Goal: Task Accomplishment & Management: Complete application form

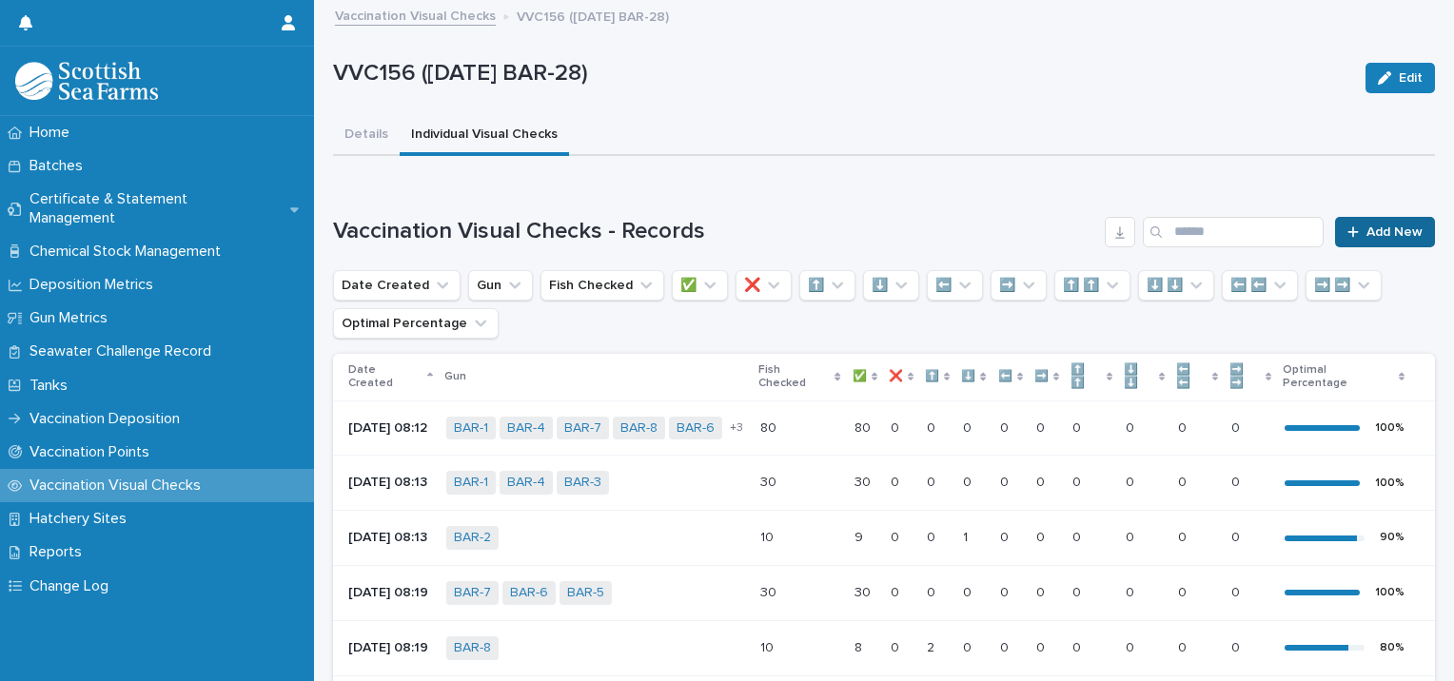
click at [1389, 236] on span "Add New" at bounding box center [1395, 232] width 56 height 13
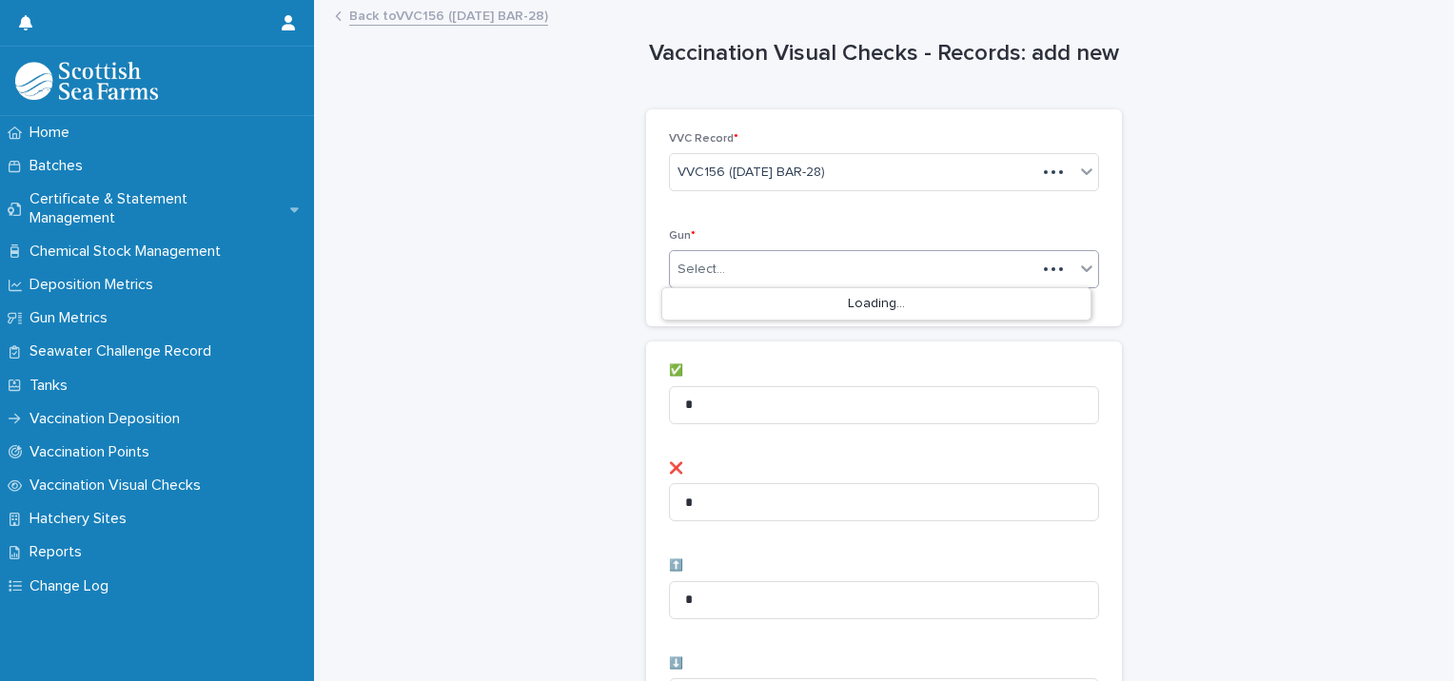
click at [757, 250] on div "Select..." at bounding box center [884, 269] width 430 height 38
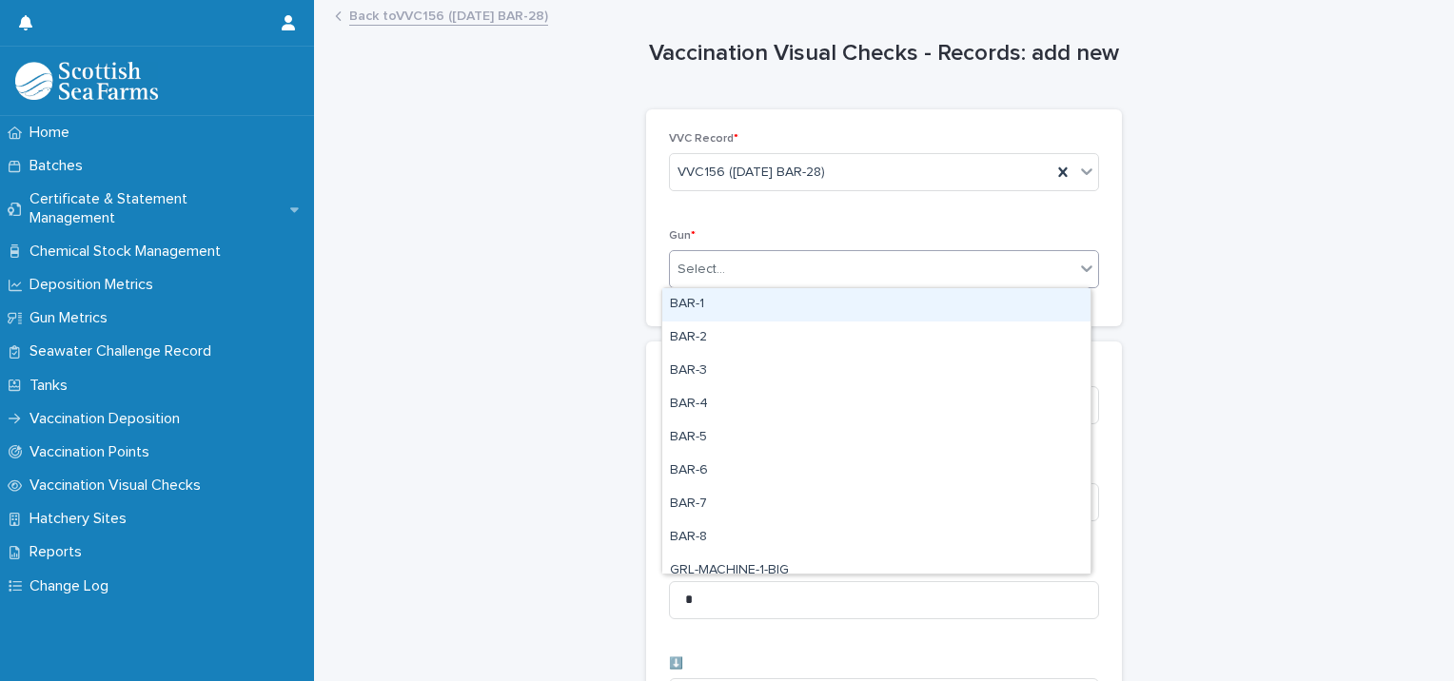
click at [717, 307] on div "BAR-1" at bounding box center [876, 304] width 428 height 33
click at [799, 267] on div "BAR-1" at bounding box center [861, 269] width 382 height 33
click at [794, 299] on div "BAR-2" at bounding box center [876, 304] width 428 height 33
drag, startPoint x: 842, startPoint y: 261, endPoint x: 843, endPoint y: 270, distance: 9.6
click at [842, 262] on div "BAR-1 BAR-2" at bounding box center [861, 269] width 382 height 33
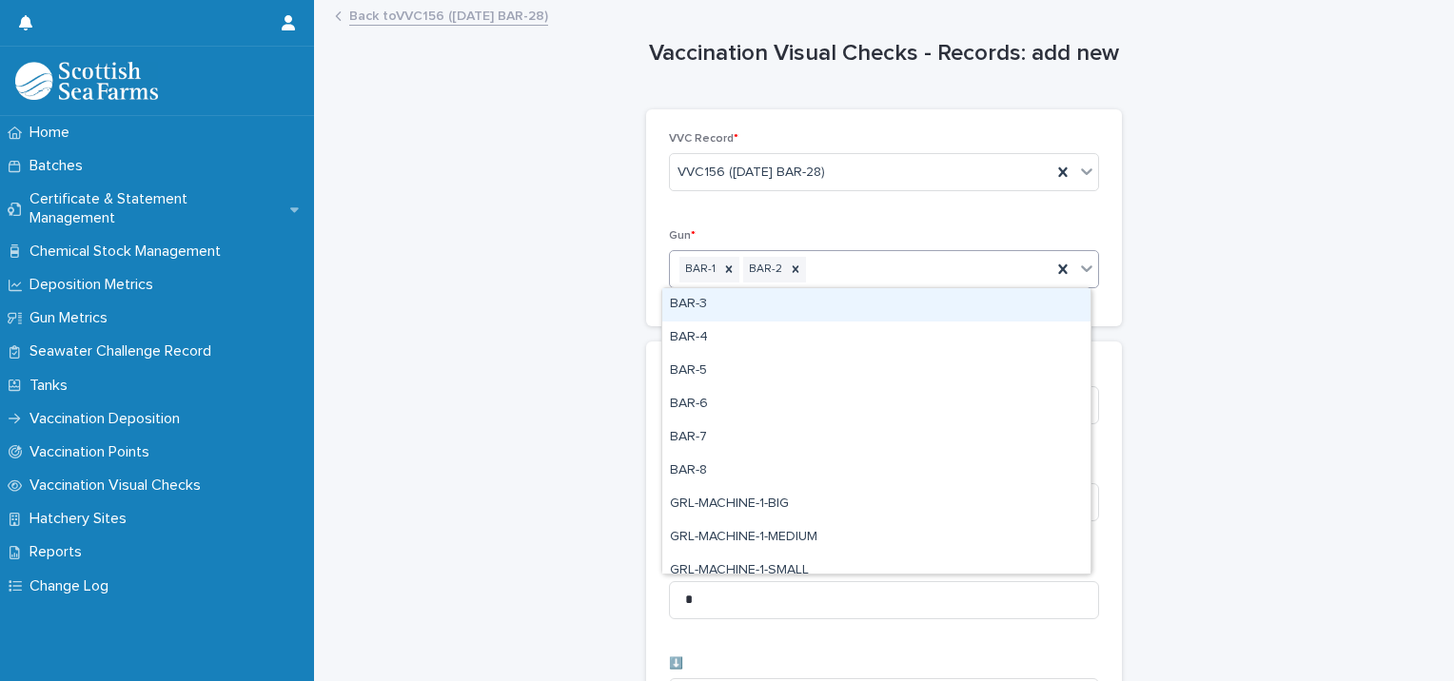
click at [847, 301] on div "BAR-3" at bounding box center [876, 304] width 428 height 33
click at [925, 266] on div "BAR-1 BAR-2 BAR-3" at bounding box center [861, 269] width 382 height 33
click at [905, 306] on div "BAR-4" at bounding box center [876, 304] width 428 height 33
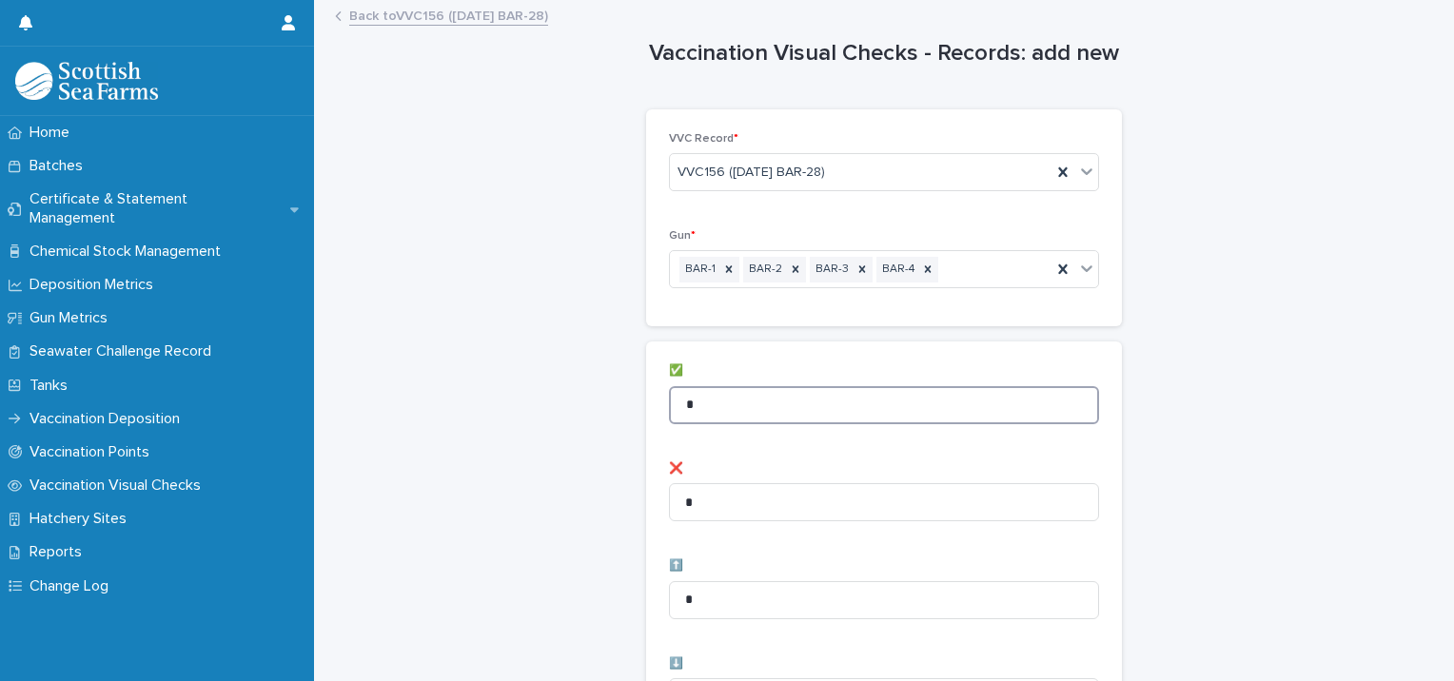
drag, startPoint x: 691, startPoint y: 397, endPoint x: 572, endPoint y: 404, distance: 119.1
type input "**"
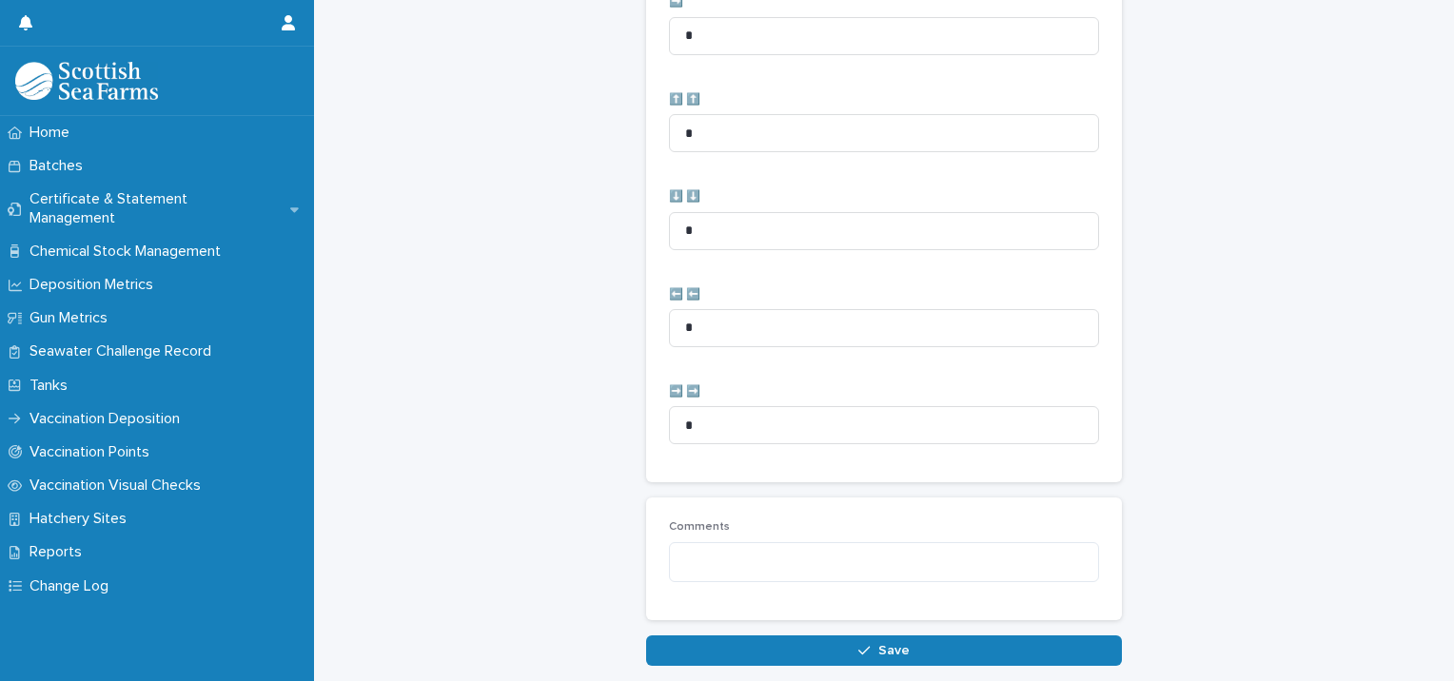
scroll to position [950, 0]
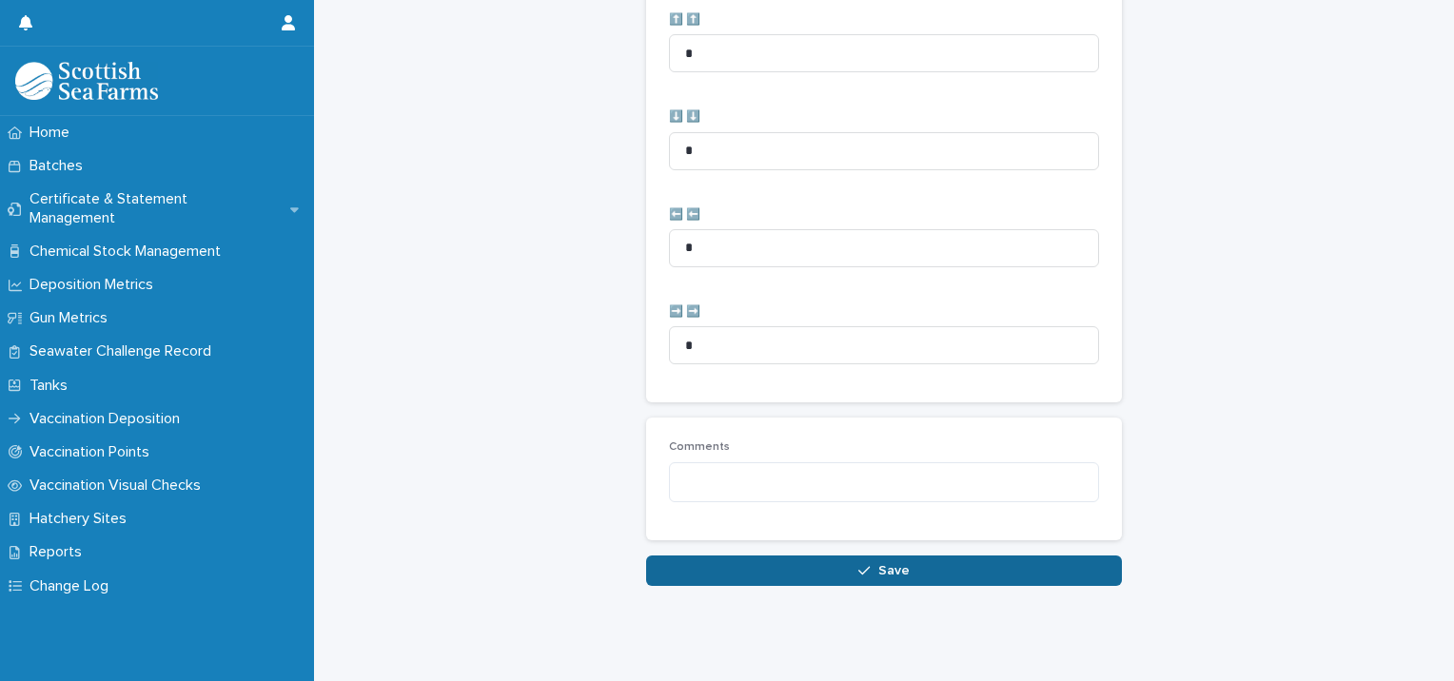
click at [774, 564] on button "Save" at bounding box center [884, 571] width 476 height 30
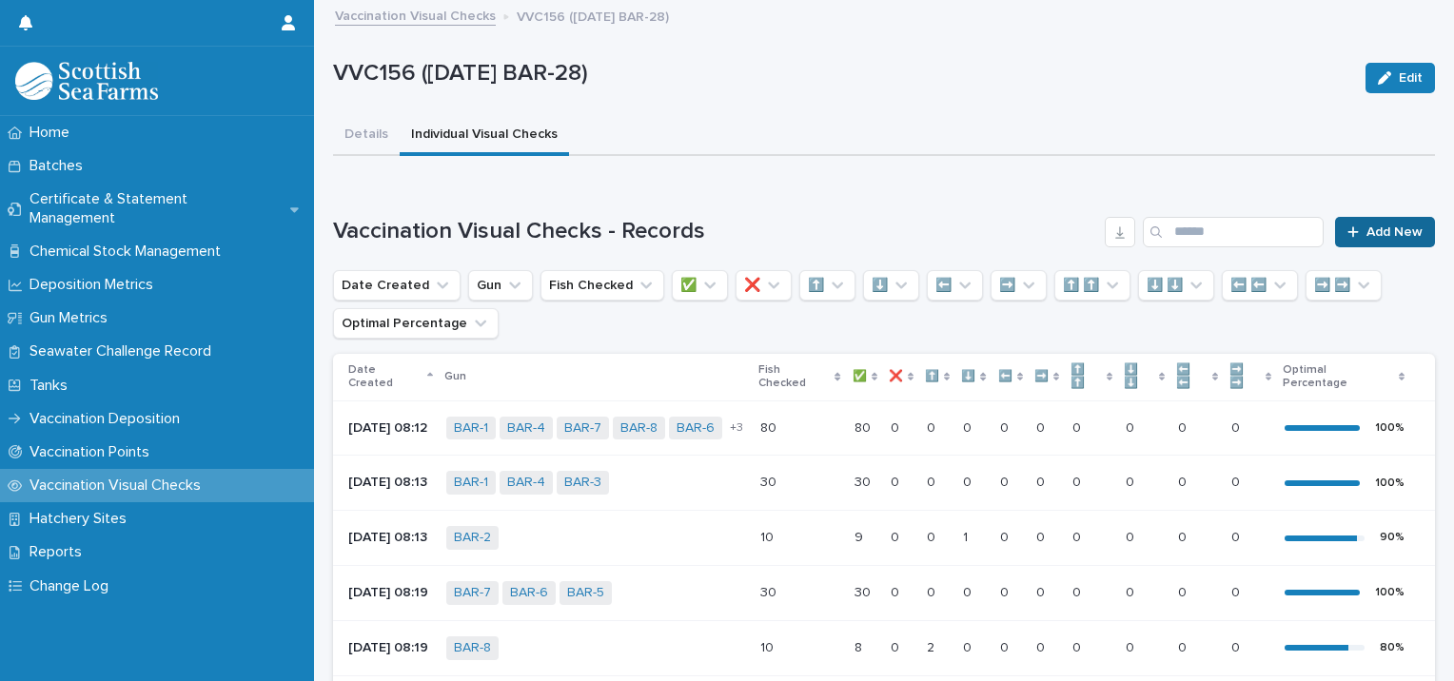
click at [1353, 217] on link "Add New" at bounding box center [1385, 232] width 100 height 30
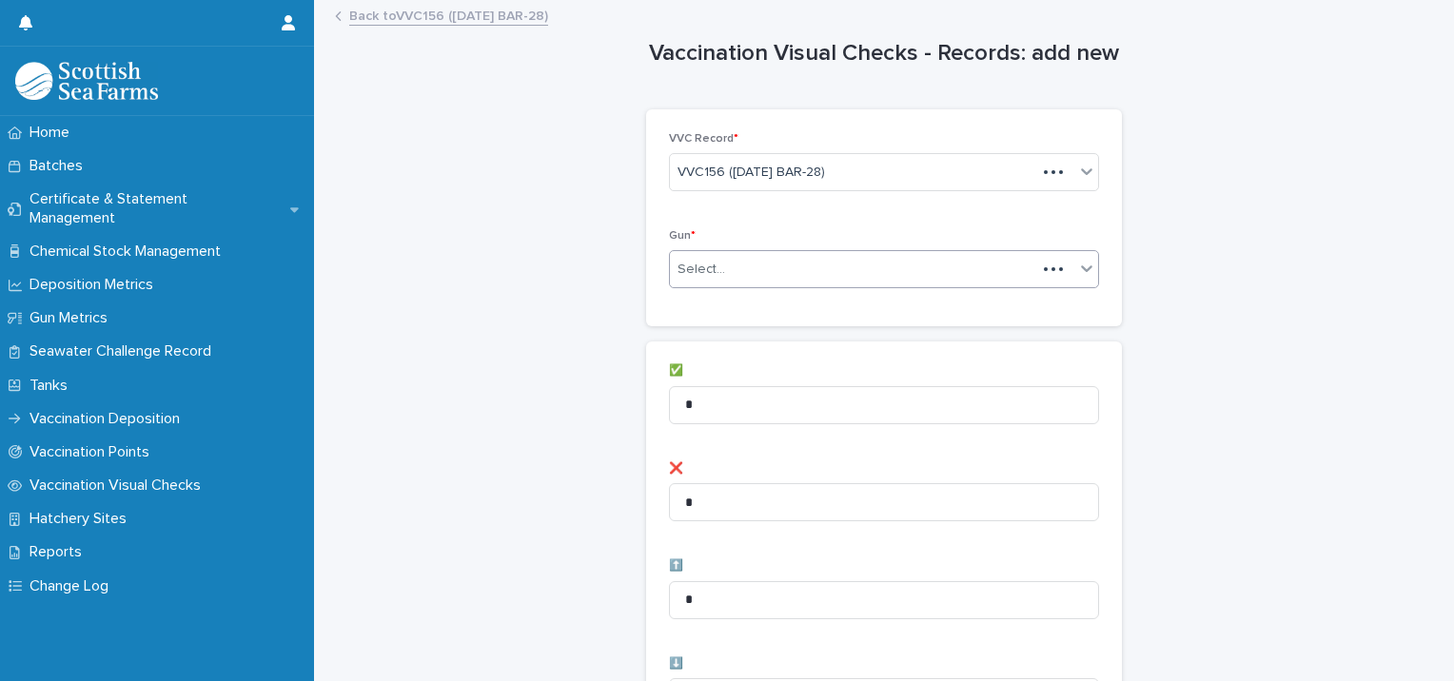
click at [696, 278] on div "Select..." at bounding box center [702, 270] width 48 height 20
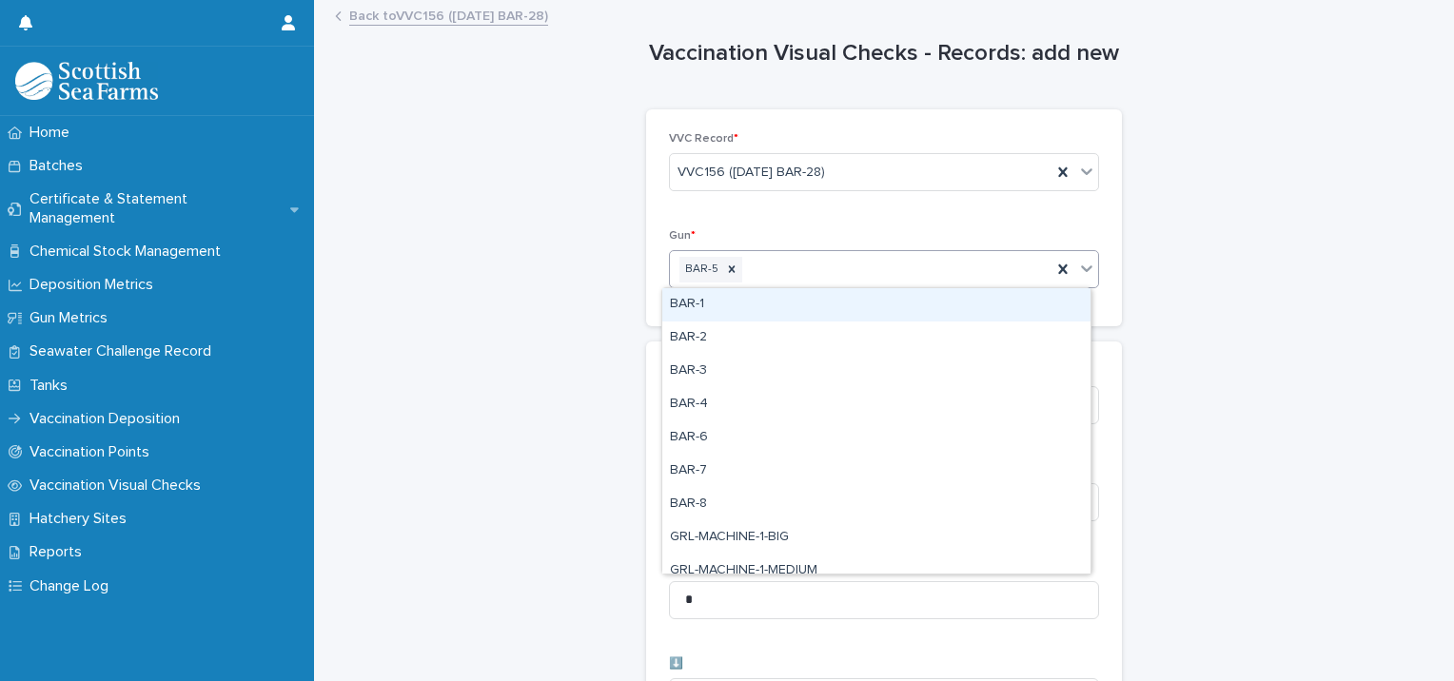
click at [827, 277] on div "BAR-5" at bounding box center [861, 269] width 382 height 33
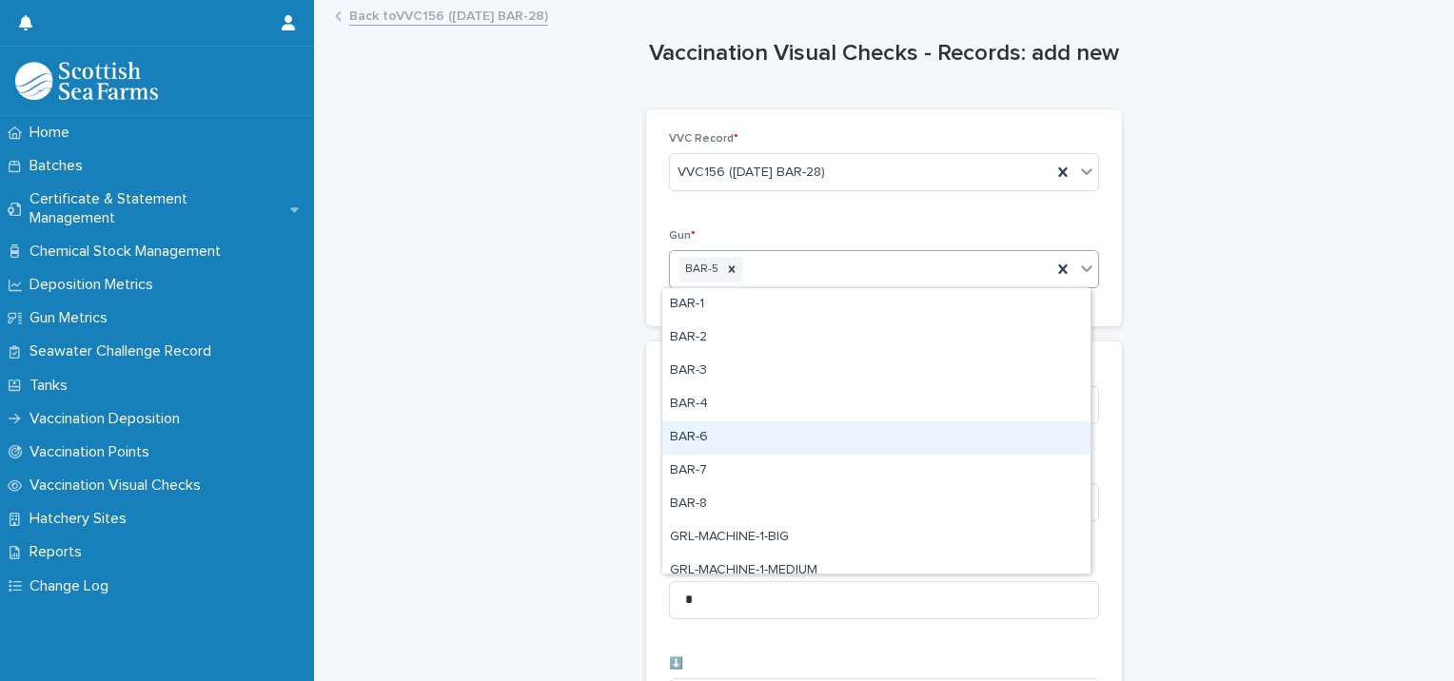
click at [731, 444] on div "BAR-6" at bounding box center [876, 438] width 428 height 33
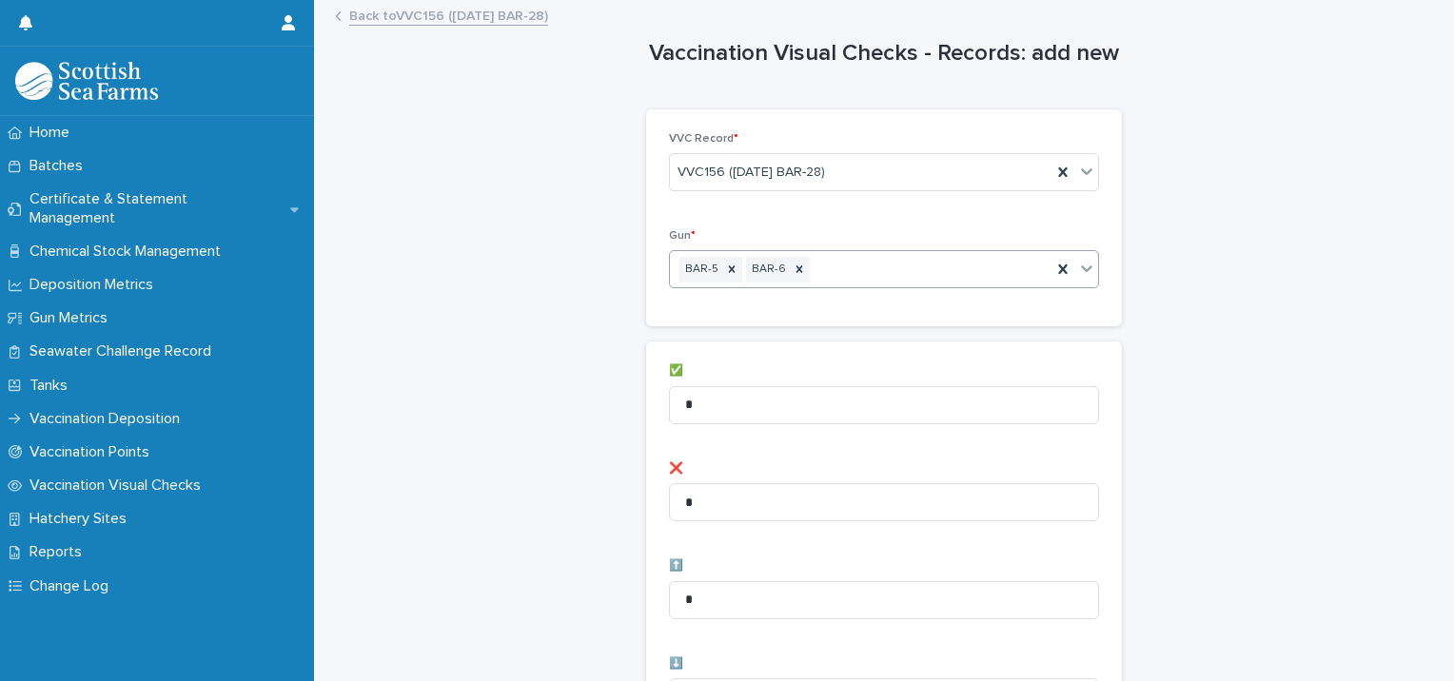
click at [913, 275] on div "BAR-5 BAR-6" at bounding box center [861, 269] width 382 height 33
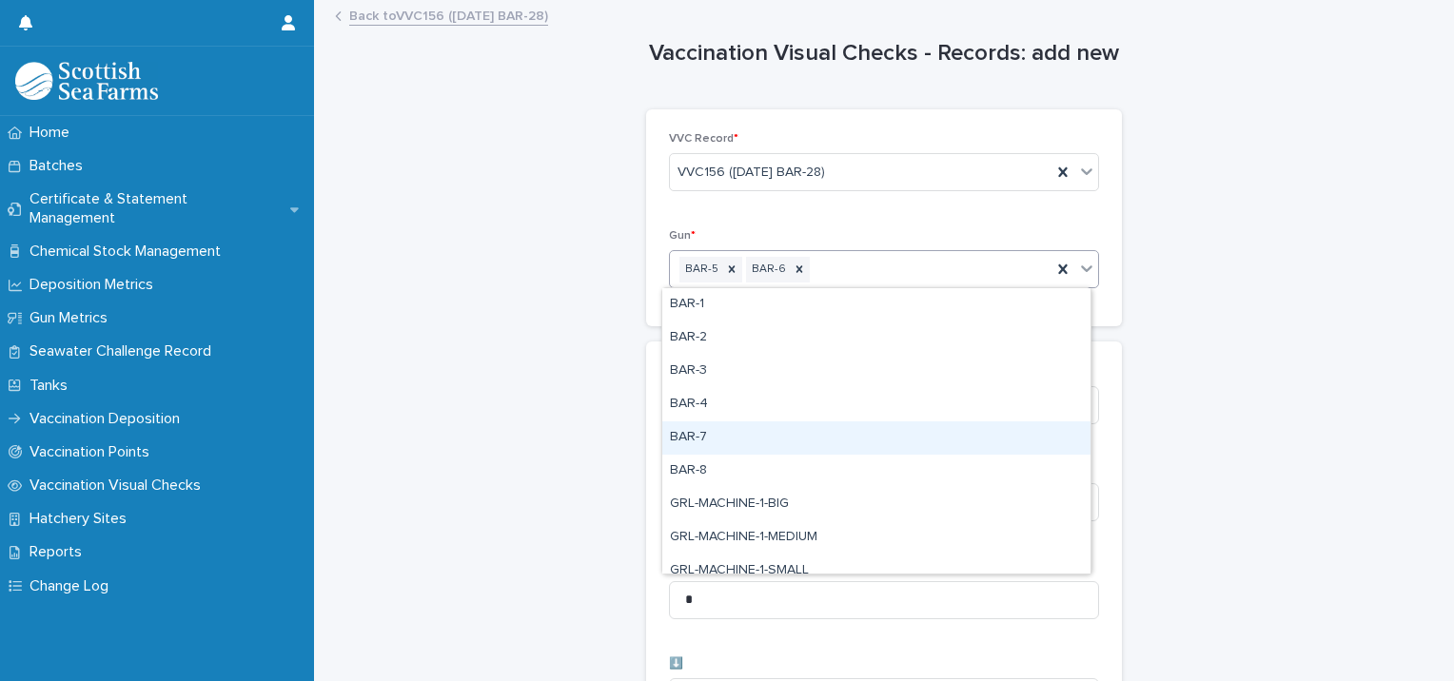
click at [776, 438] on div "BAR-7" at bounding box center [876, 438] width 428 height 33
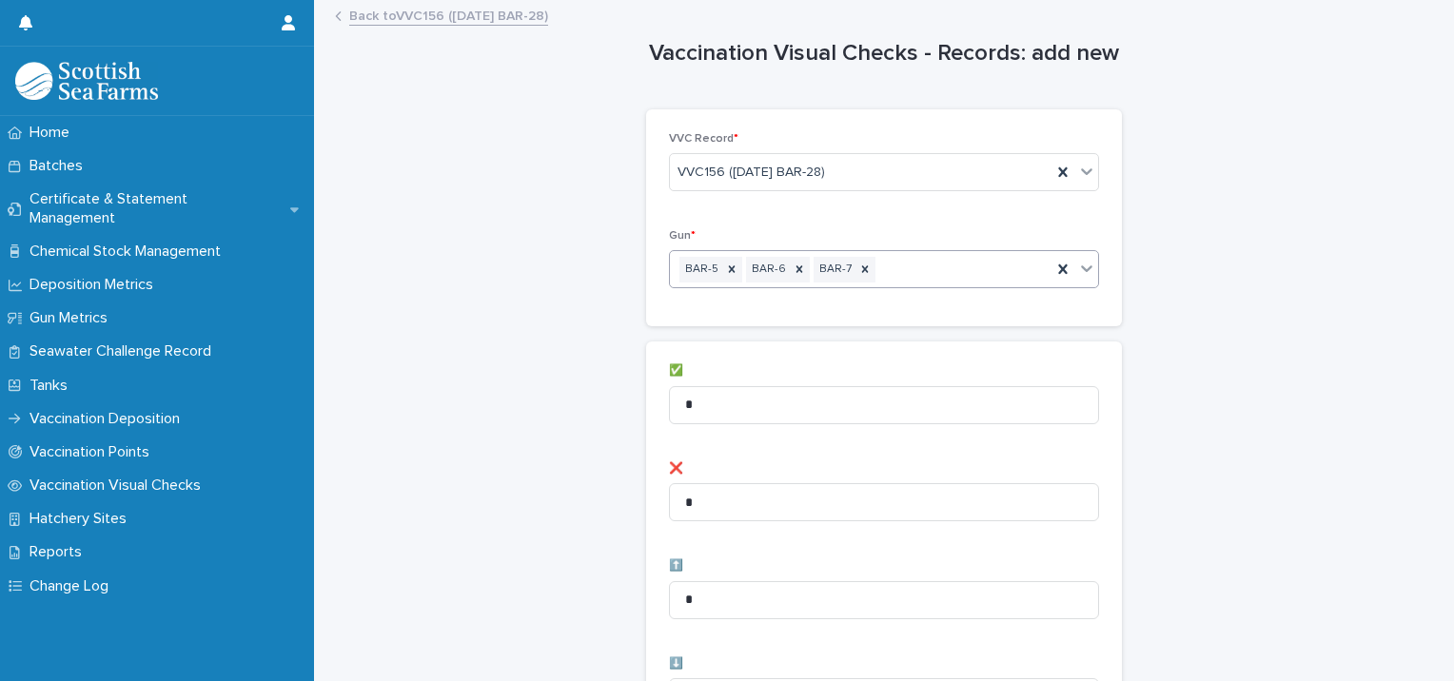
click at [948, 266] on div "BAR-5 BAR-6 BAR-7" at bounding box center [861, 269] width 382 height 33
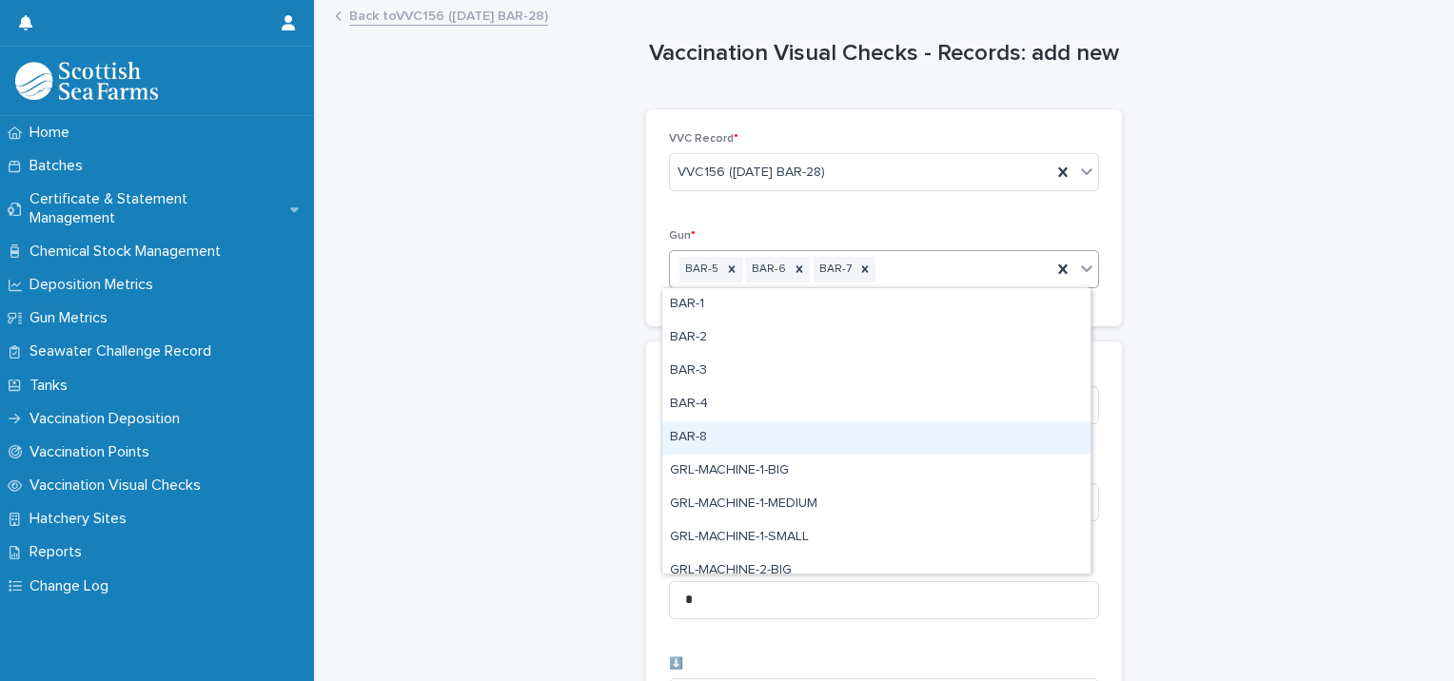
click at [782, 438] on div "BAR-8" at bounding box center [876, 438] width 428 height 33
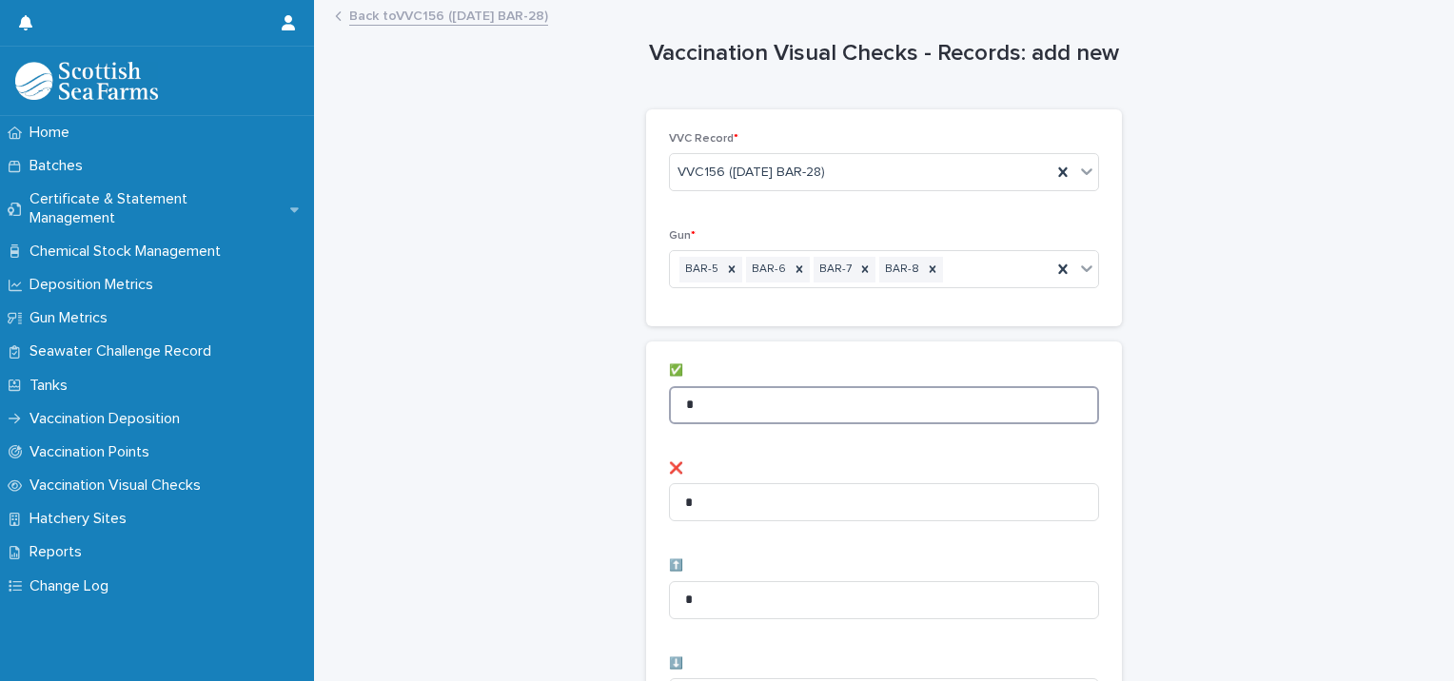
drag, startPoint x: 759, startPoint y: 399, endPoint x: 557, endPoint y: 397, distance: 202.7
type input "**"
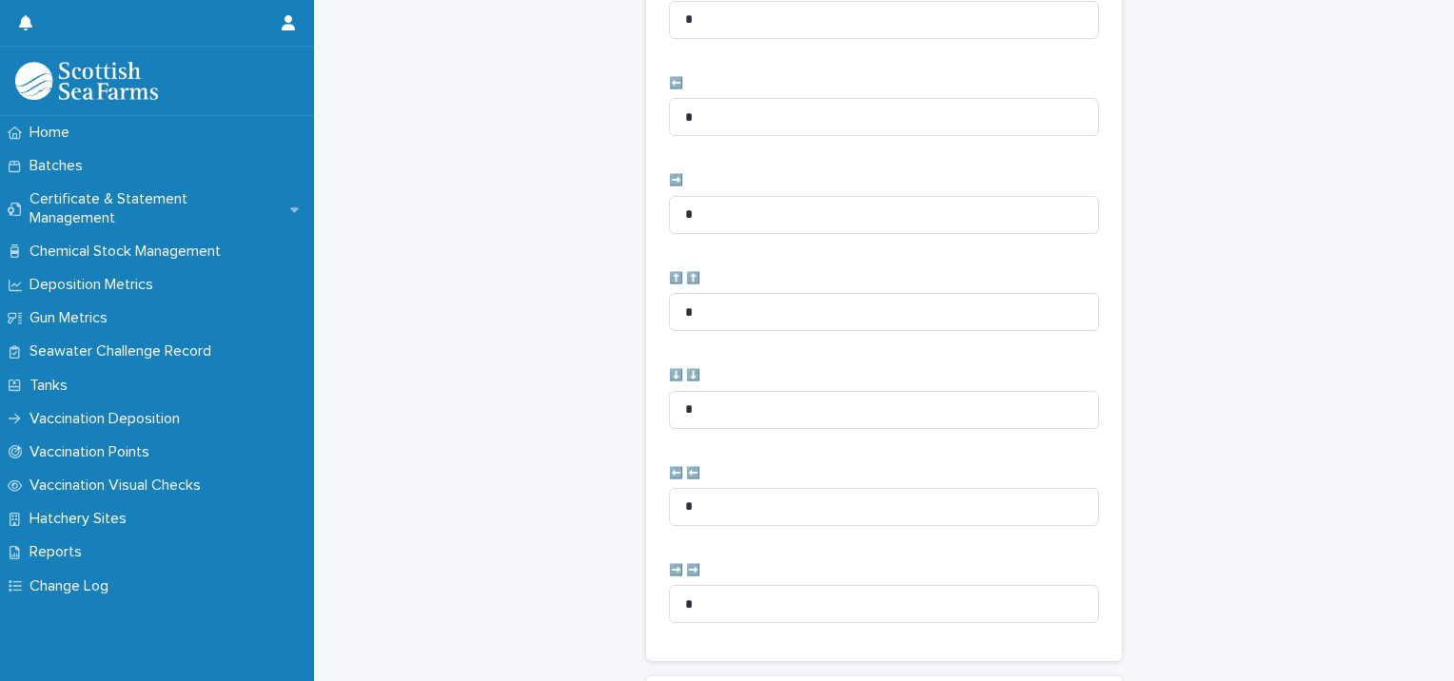
scroll to position [950, 0]
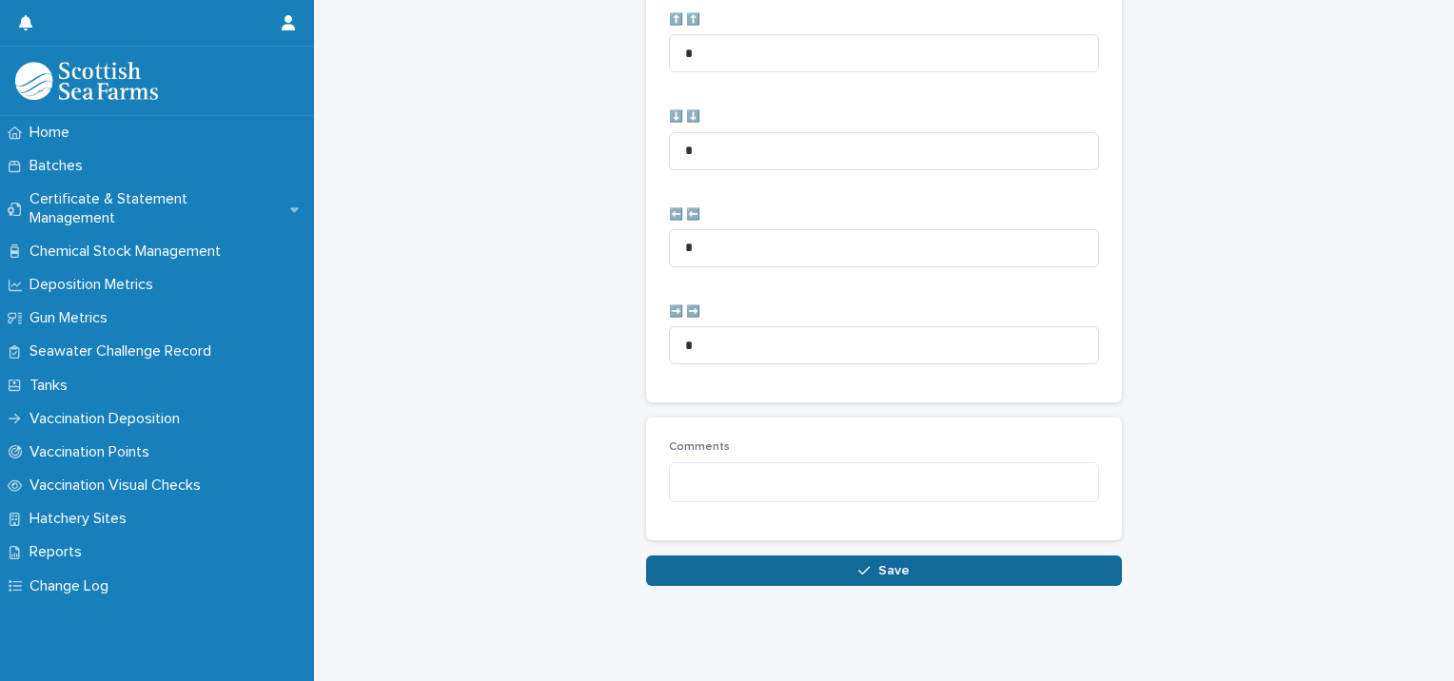
click at [660, 556] on button "Save" at bounding box center [884, 571] width 476 height 30
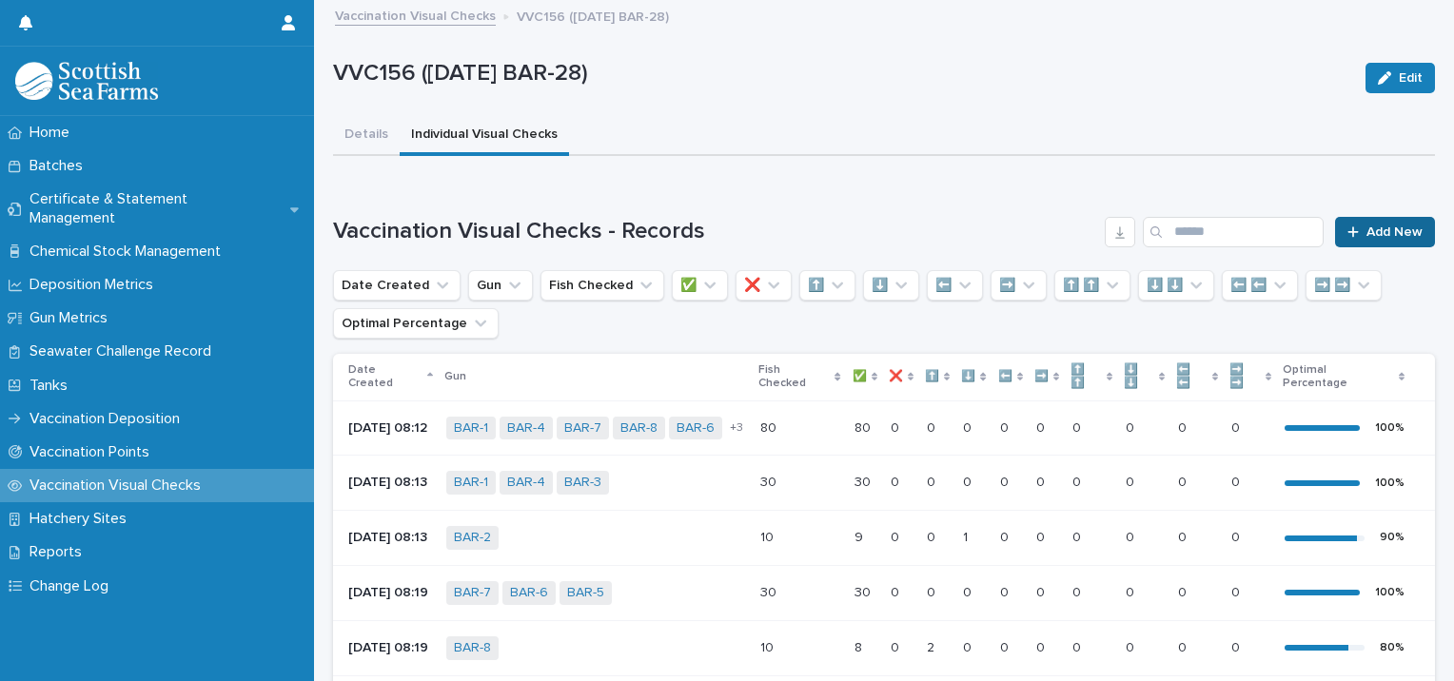
click at [1374, 228] on span "Add New" at bounding box center [1395, 232] width 56 height 13
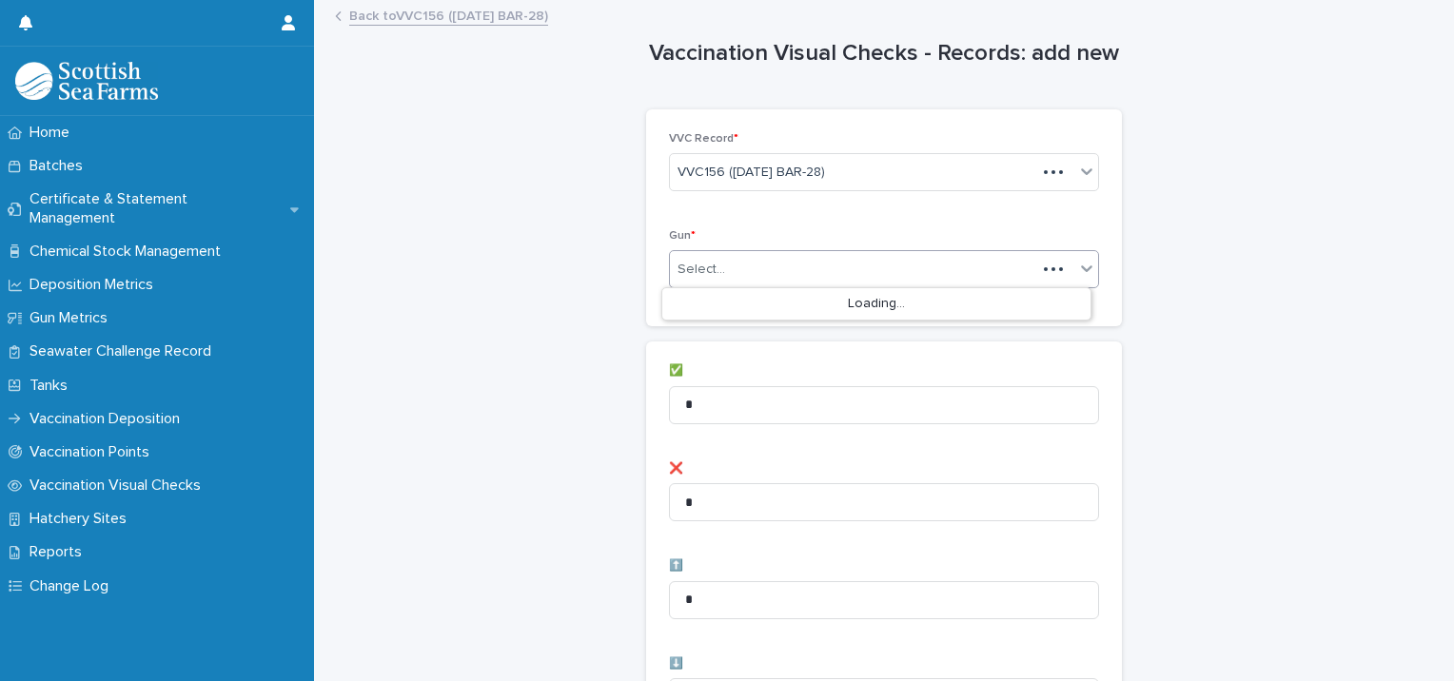
click at [725, 266] on div "Select..." at bounding box center [853, 269] width 366 height 31
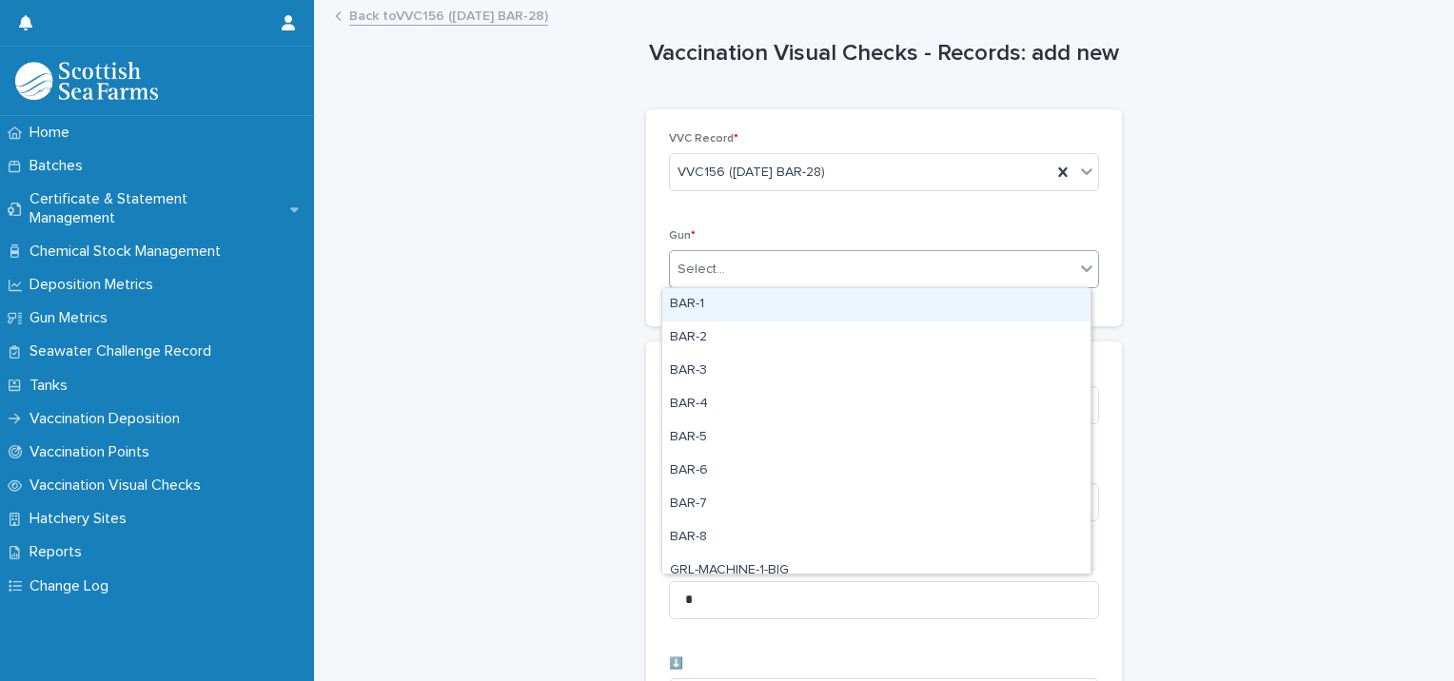
click at [702, 305] on div "BAR-1" at bounding box center [876, 304] width 428 height 33
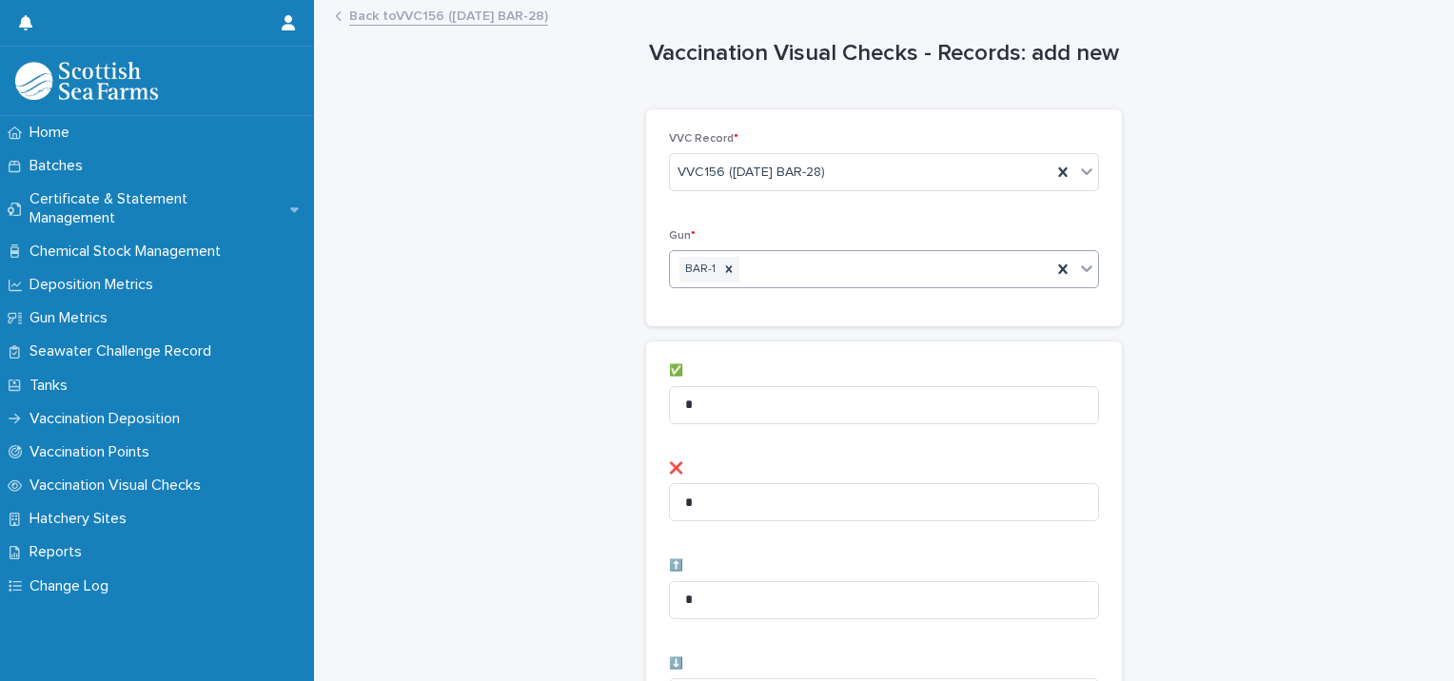
click at [856, 268] on div "BAR-1" at bounding box center [861, 269] width 382 height 33
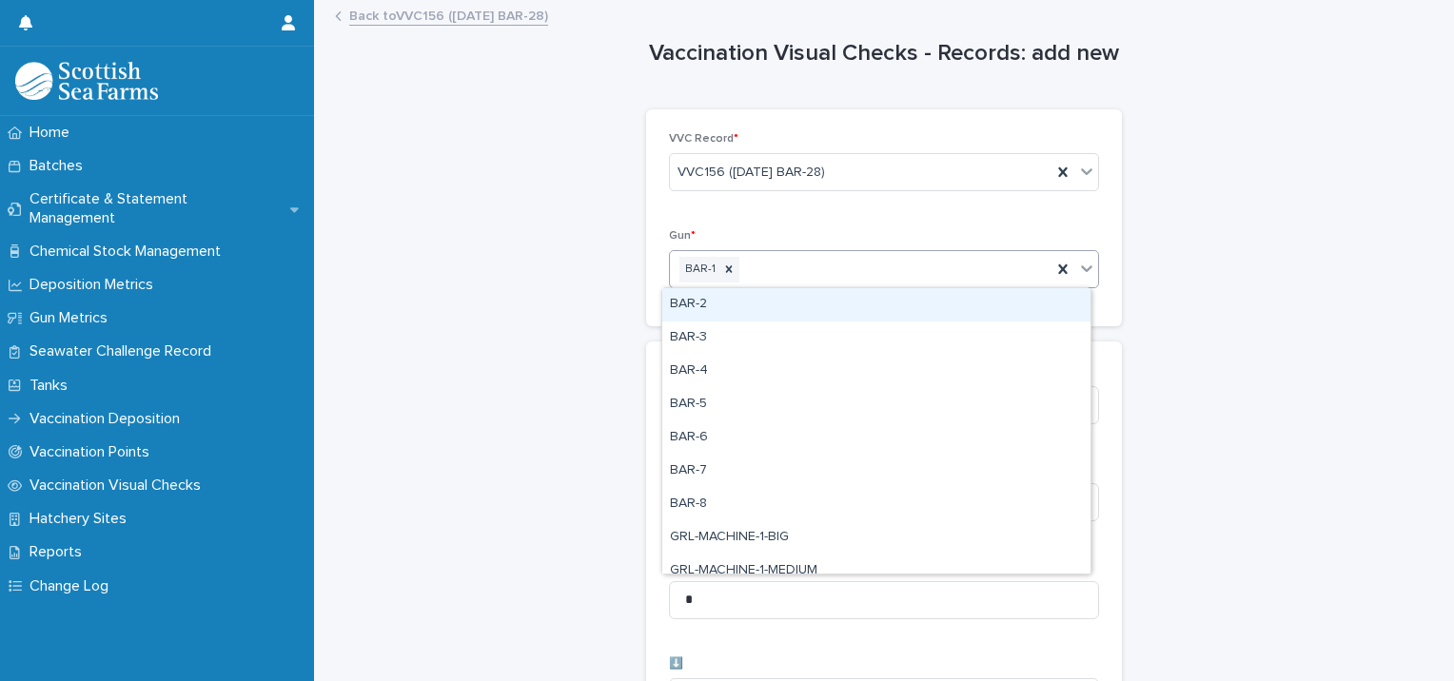
drag, startPoint x: 818, startPoint y: 300, endPoint x: 829, endPoint y: 290, distance: 14.1
click at [818, 301] on div "BAR-2" at bounding box center [876, 304] width 428 height 33
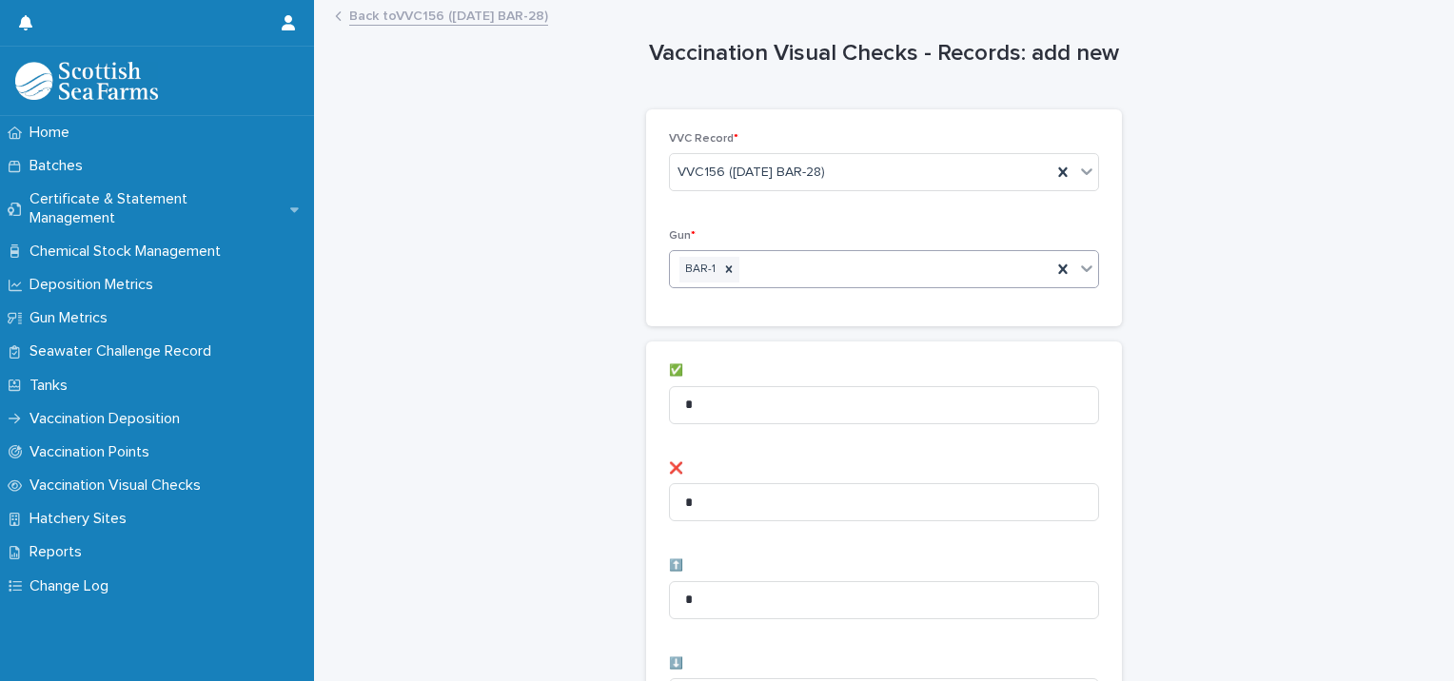
click at [898, 256] on div "BAR-1" at bounding box center [861, 269] width 382 height 33
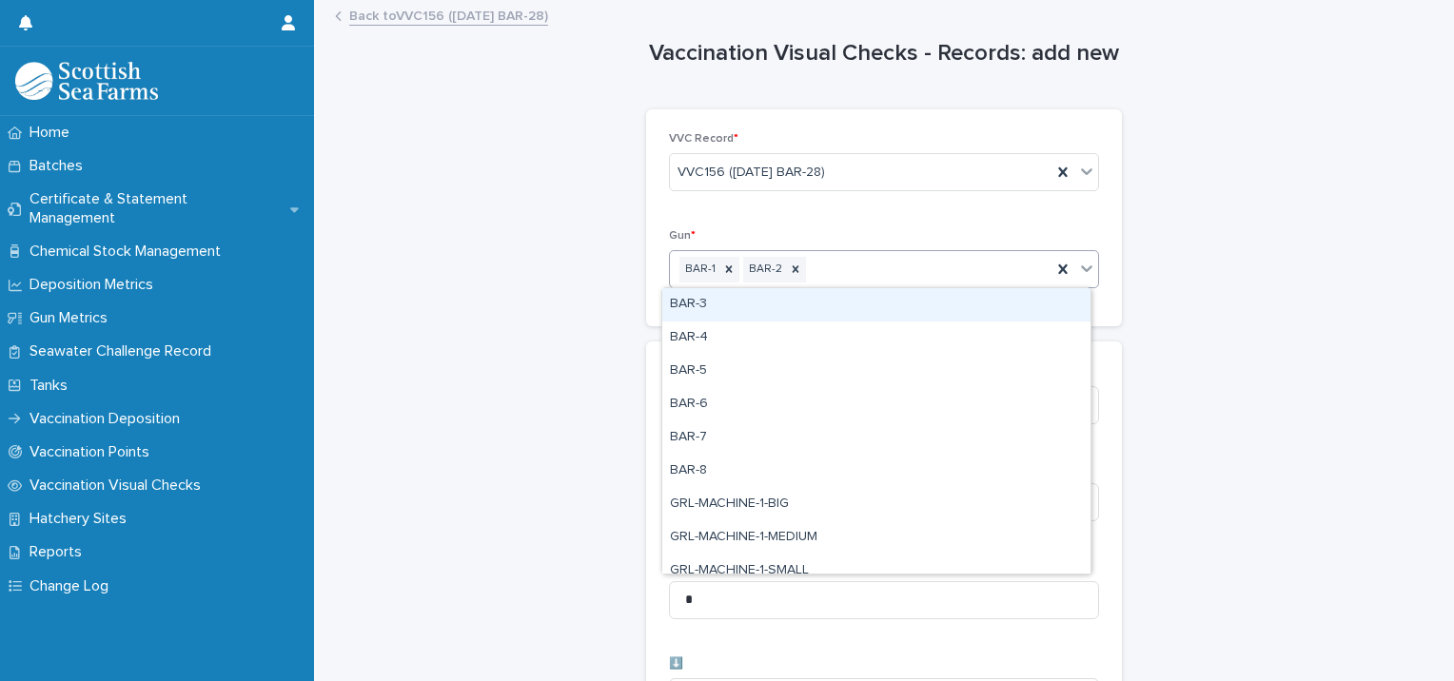
click at [870, 300] on div "BAR-3" at bounding box center [876, 304] width 428 height 33
click at [930, 265] on div "BAR-1 BAR-2 BAR-3" at bounding box center [861, 269] width 382 height 33
click at [895, 305] on div "BAR-4" at bounding box center [876, 304] width 428 height 33
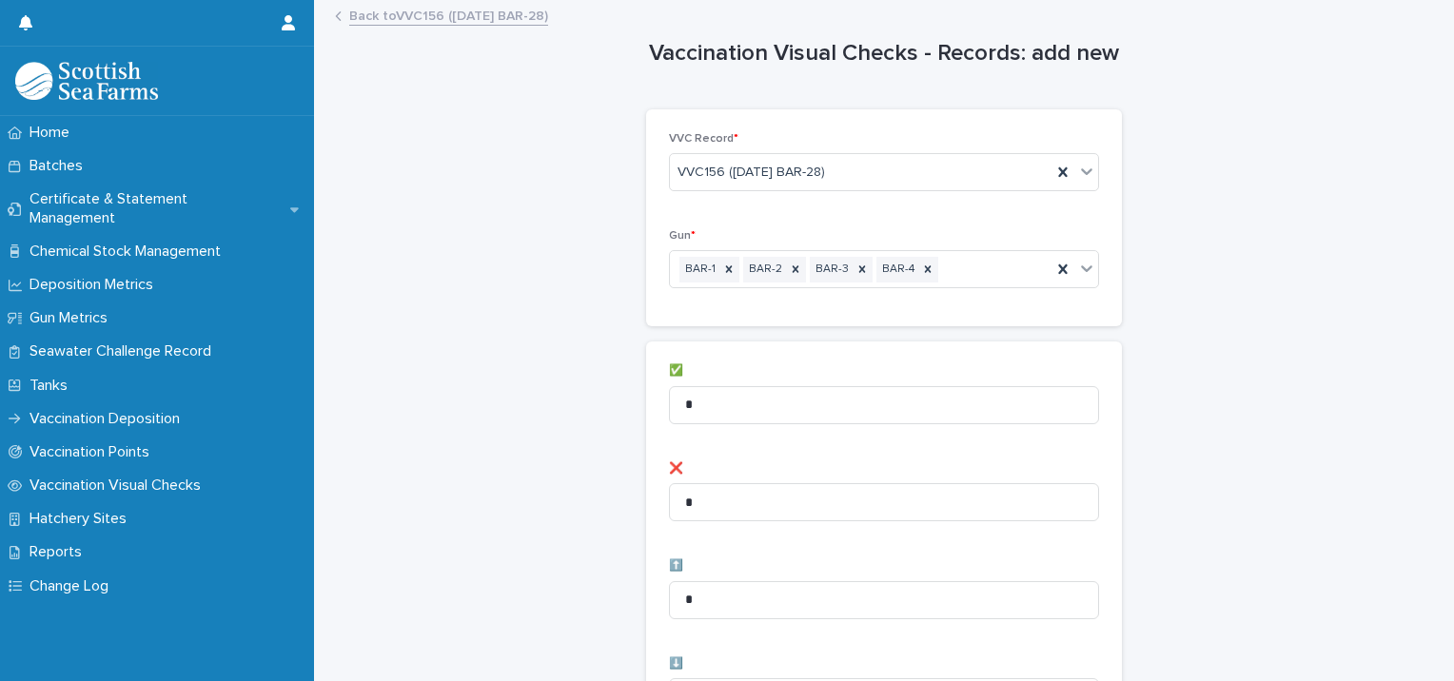
drag, startPoint x: 668, startPoint y: 396, endPoint x: 596, endPoint y: 404, distance: 72.7
drag, startPoint x: 700, startPoint y: 404, endPoint x: 606, endPoint y: 409, distance: 94.4
type input "**"
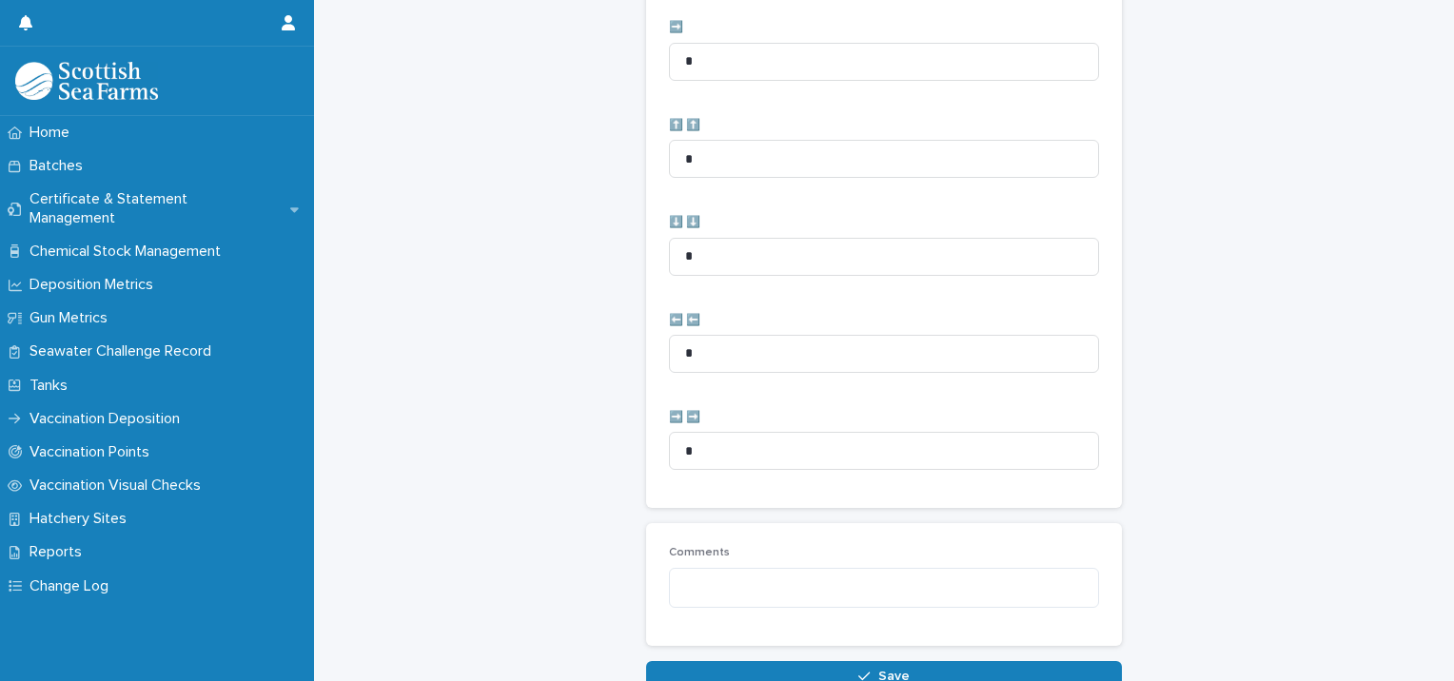
scroll to position [950, 0]
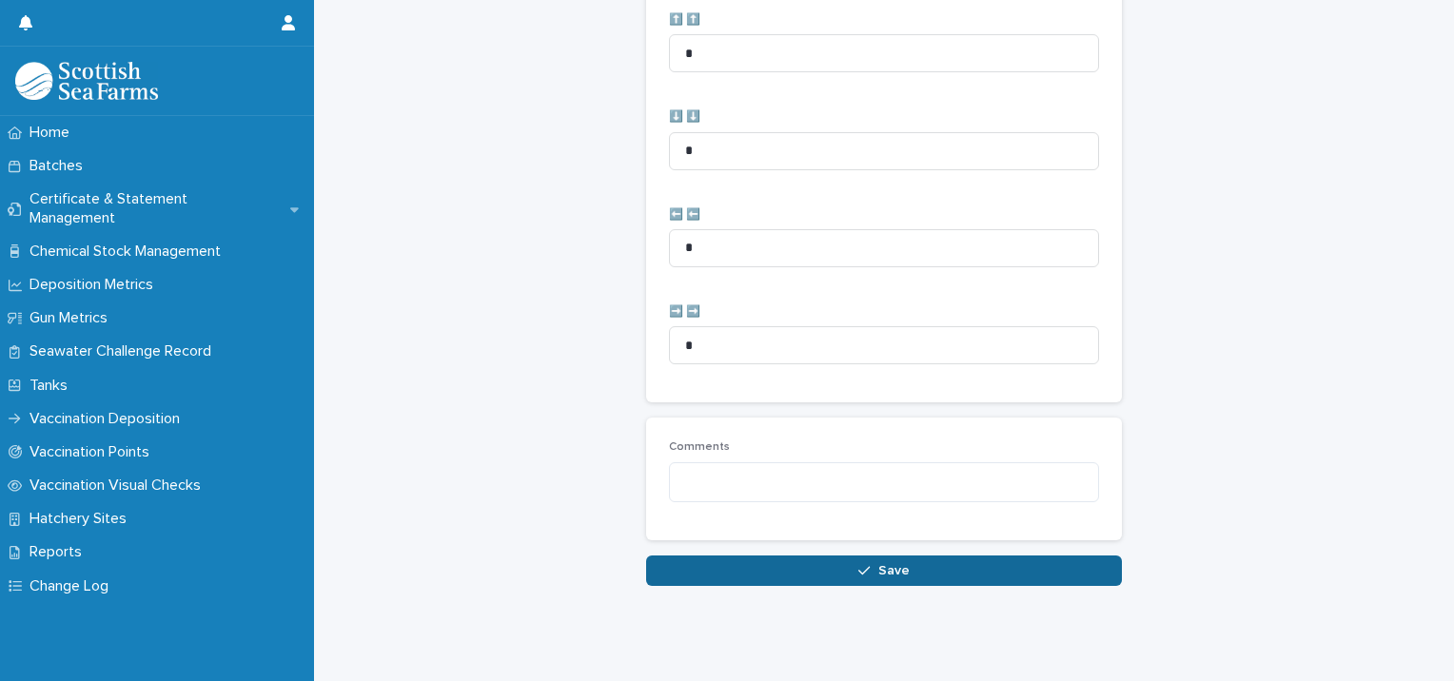
click at [662, 556] on button "Save" at bounding box center [884, 571] width 476 height 30
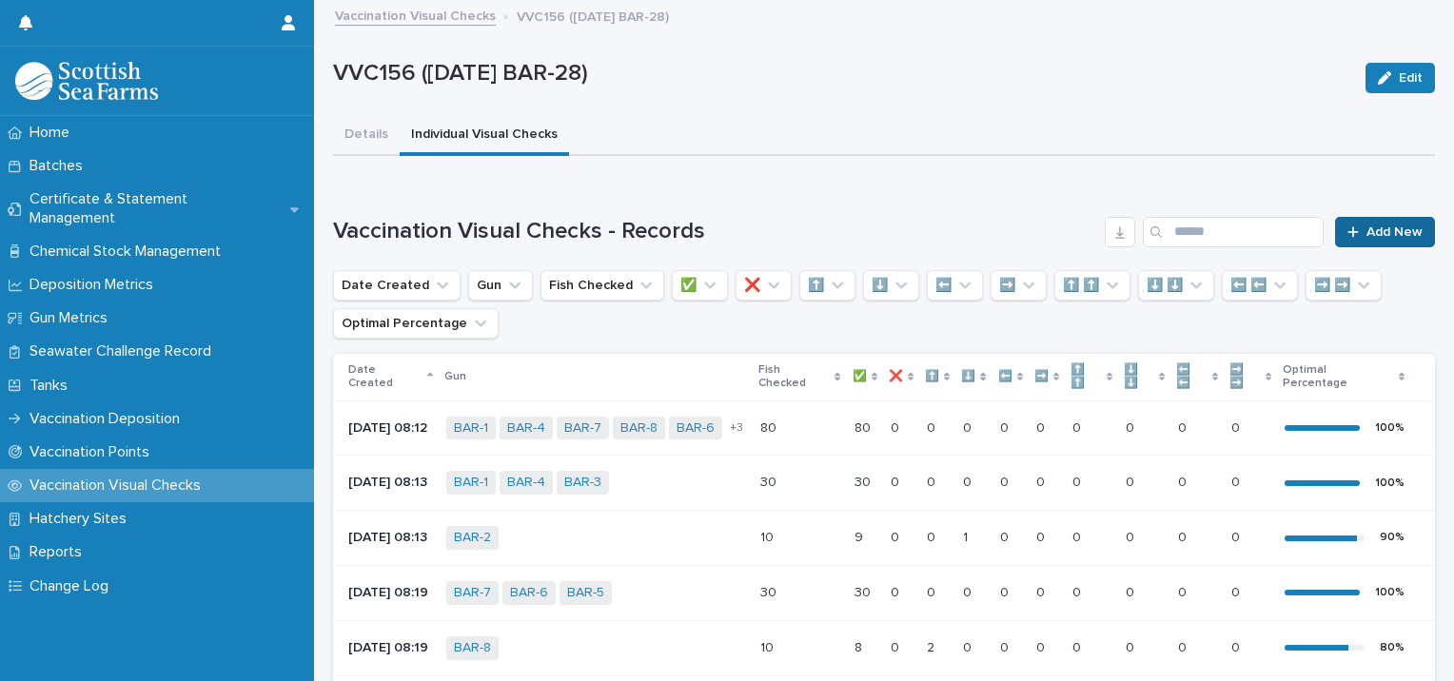
click at [1353, 223] on link "Add New" at bounding box center [1385, 232] width 100 height 30
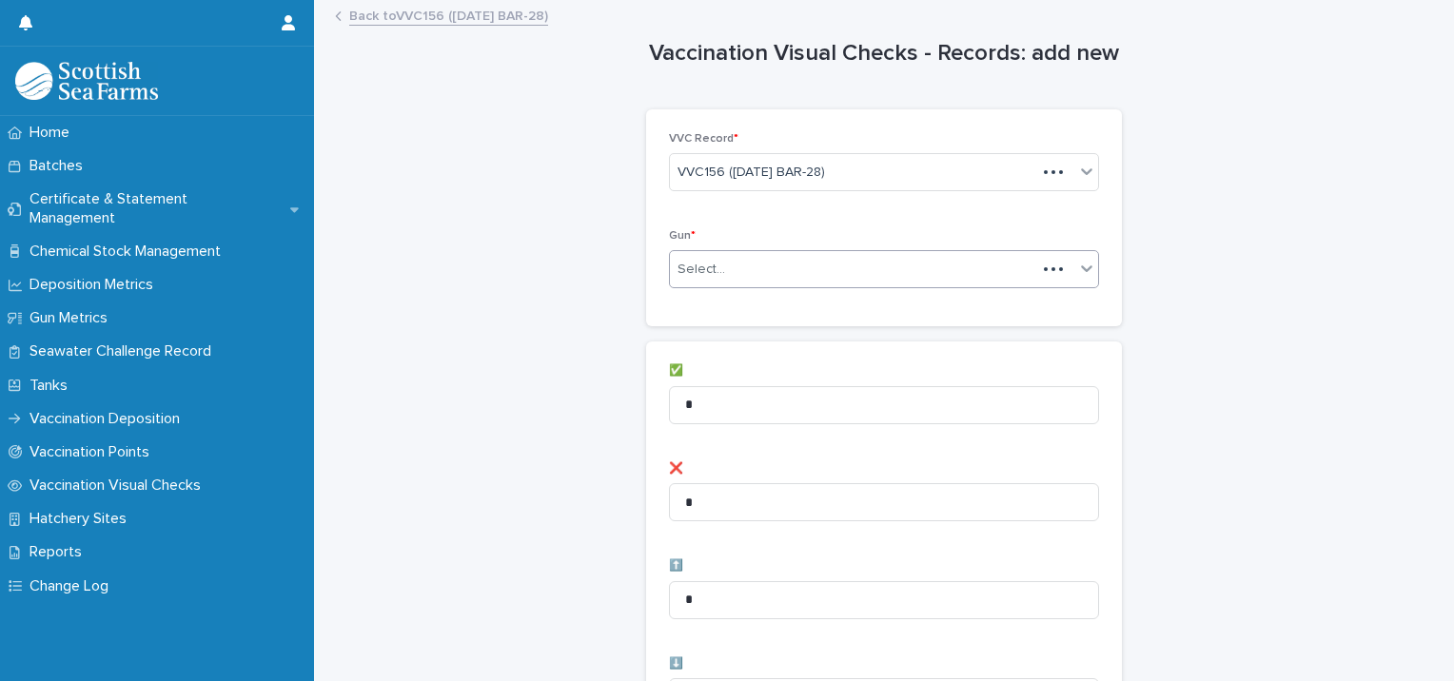
click at [713, 278] on div "Select..." at bounding box center [702, 270] width 48 height 20
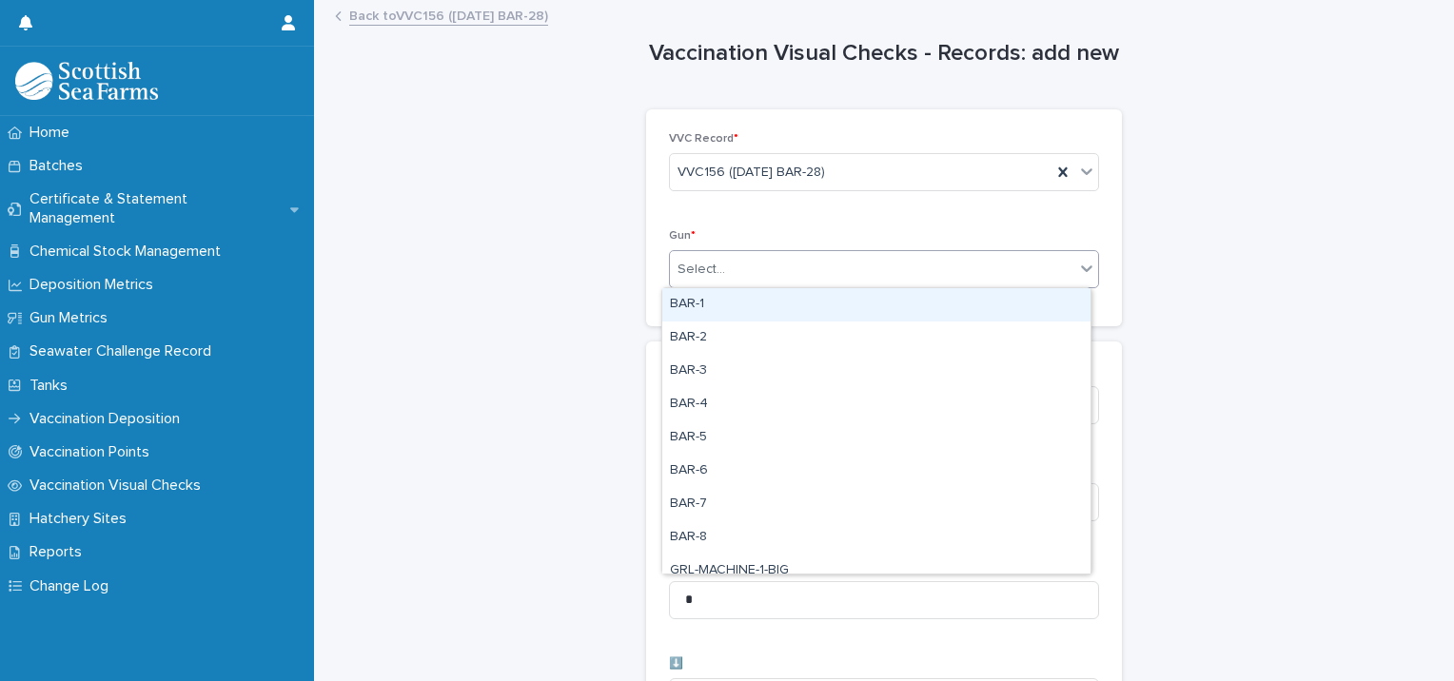
click at [747, 308] on div "BAR-1" at bounding box center [876, 304] width 428 height 33
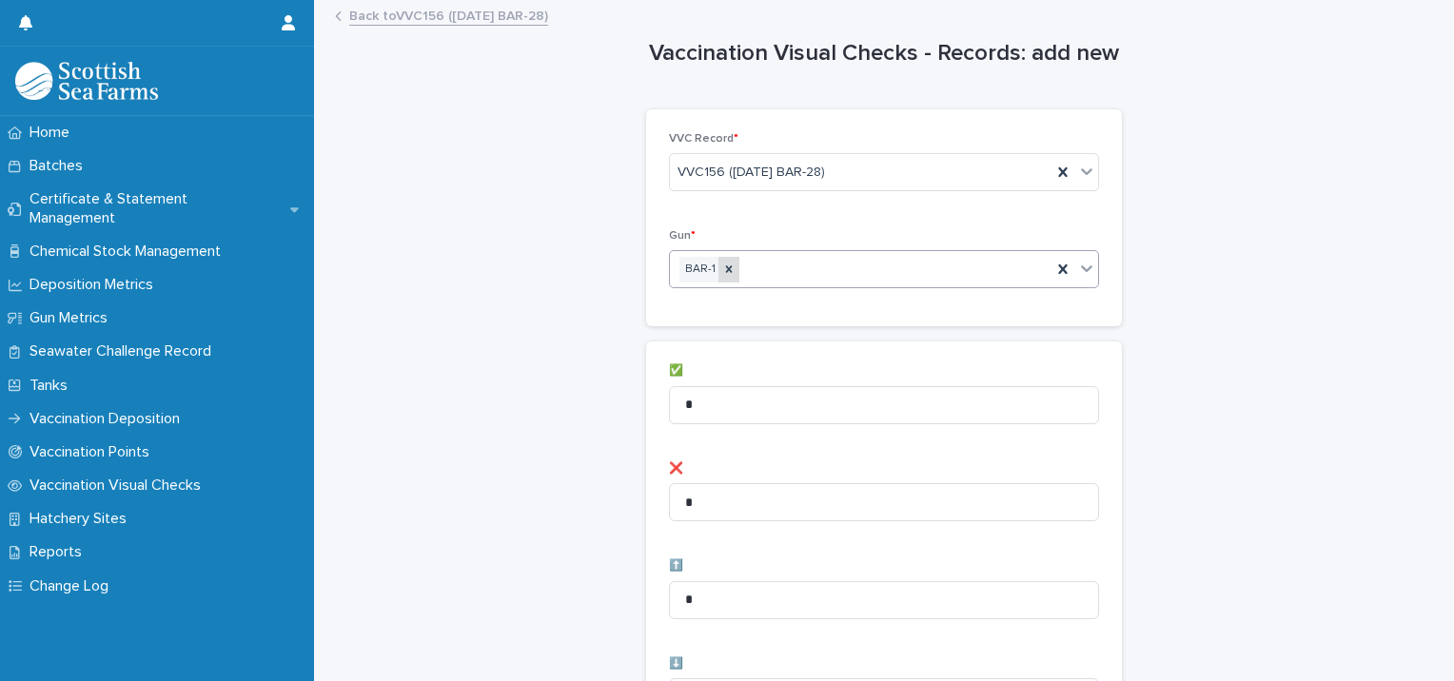
click at [723, 270] on icon at bounding box center [728, 269] width 13 height 13
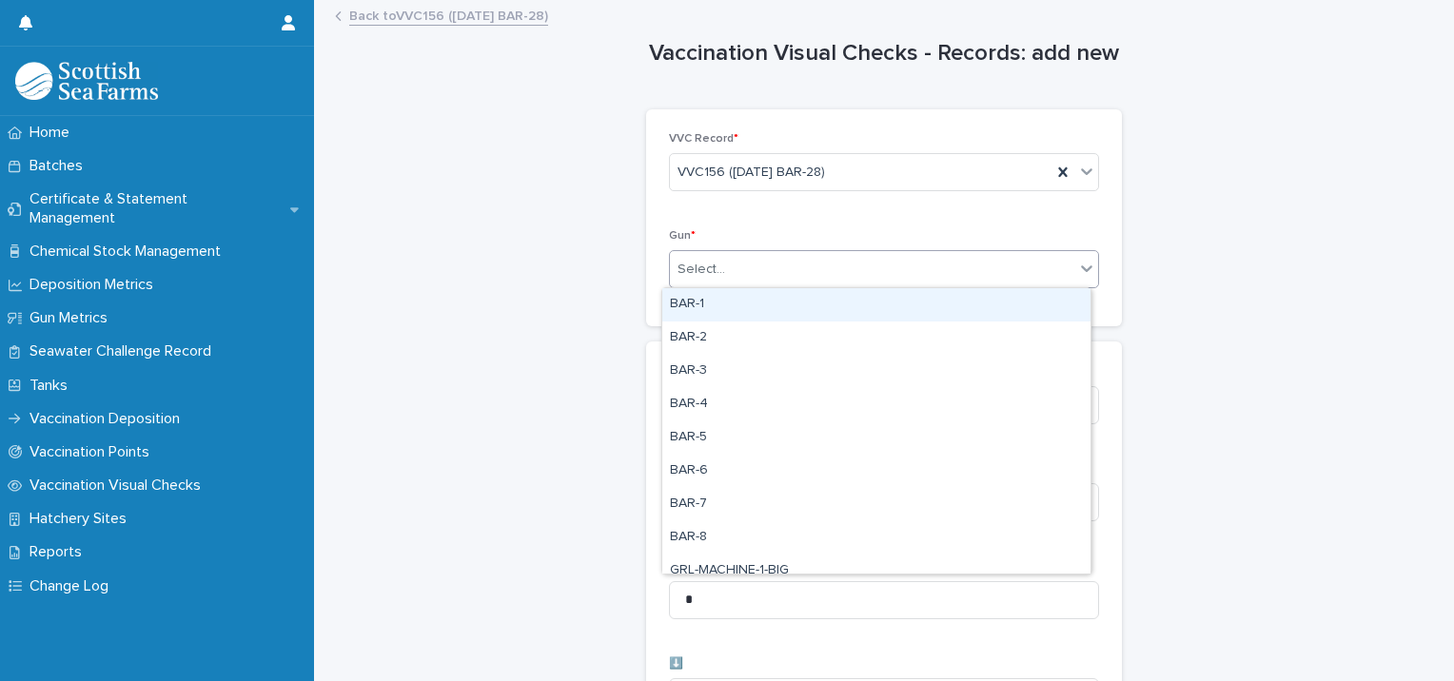
click at [850, 270] on div "Select..." at bounding box center [872, 269] width 404 height 31
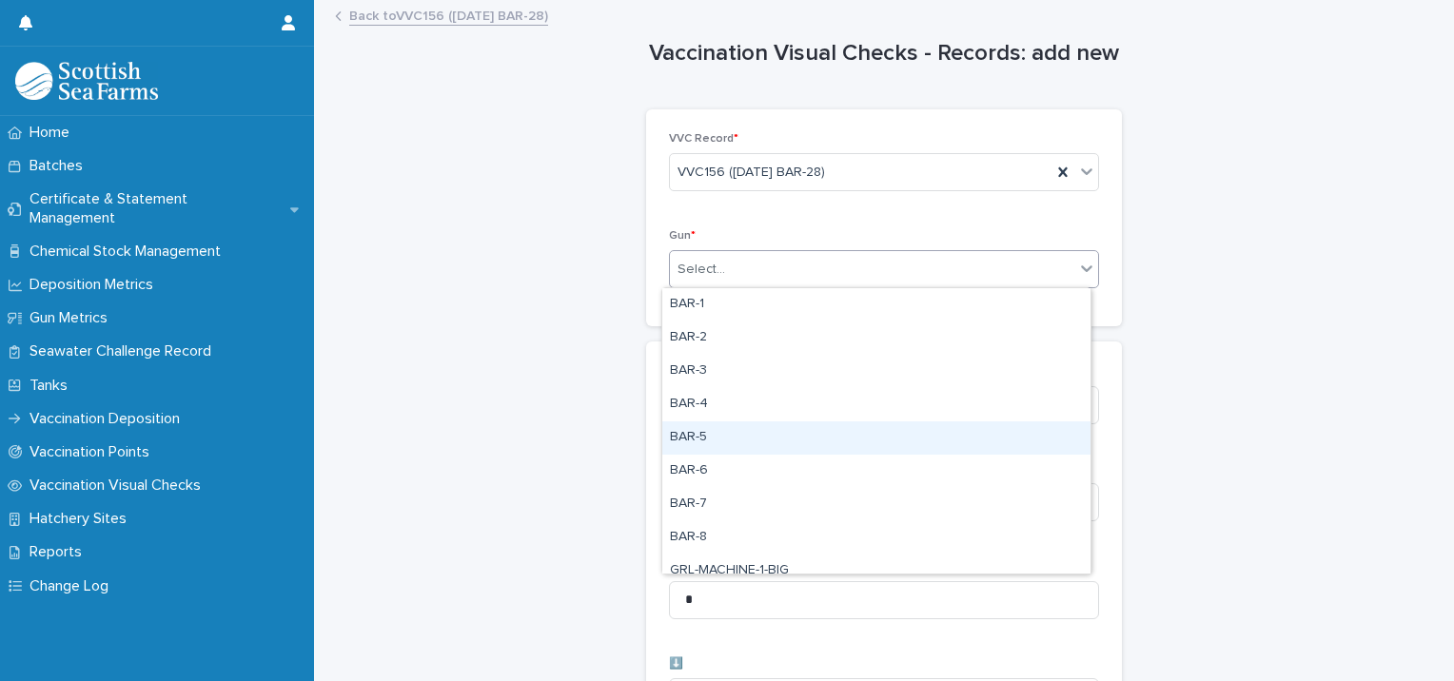
click at [736, 427] on div "BAR-5" at bounding box center [876, 438] width 428 height 33
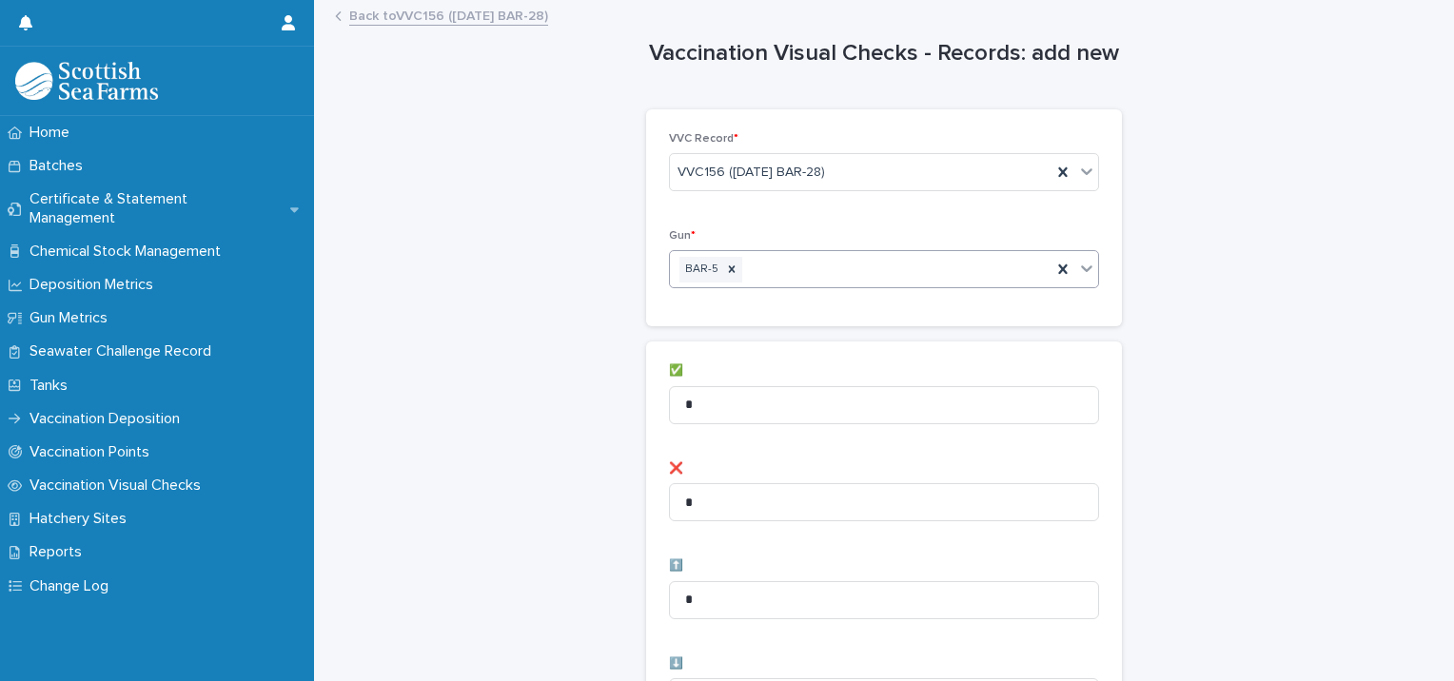
click at [902, 271] on div "BAR-5" at bounding box center [861, 269] width 382 height 33
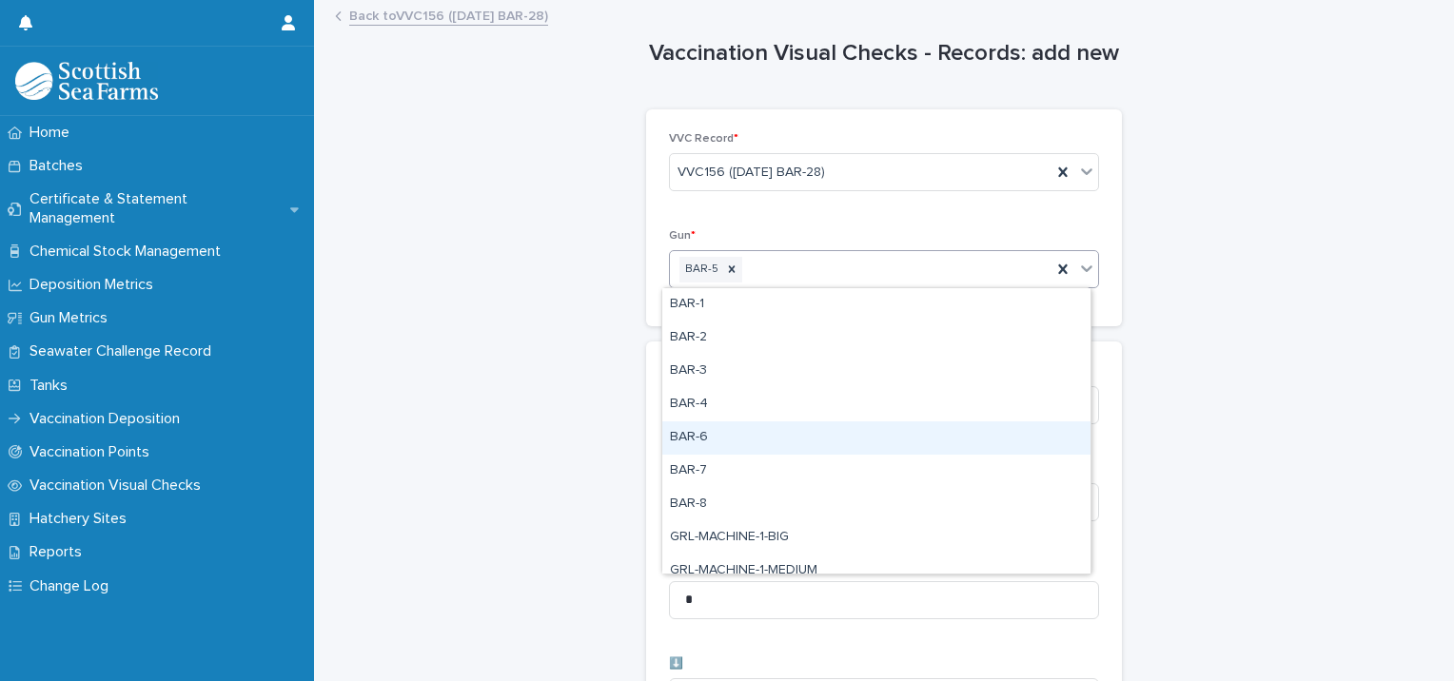
click at [740, 438] on div "BAR-6" at bounding box center [876, 438] width 428 height 33
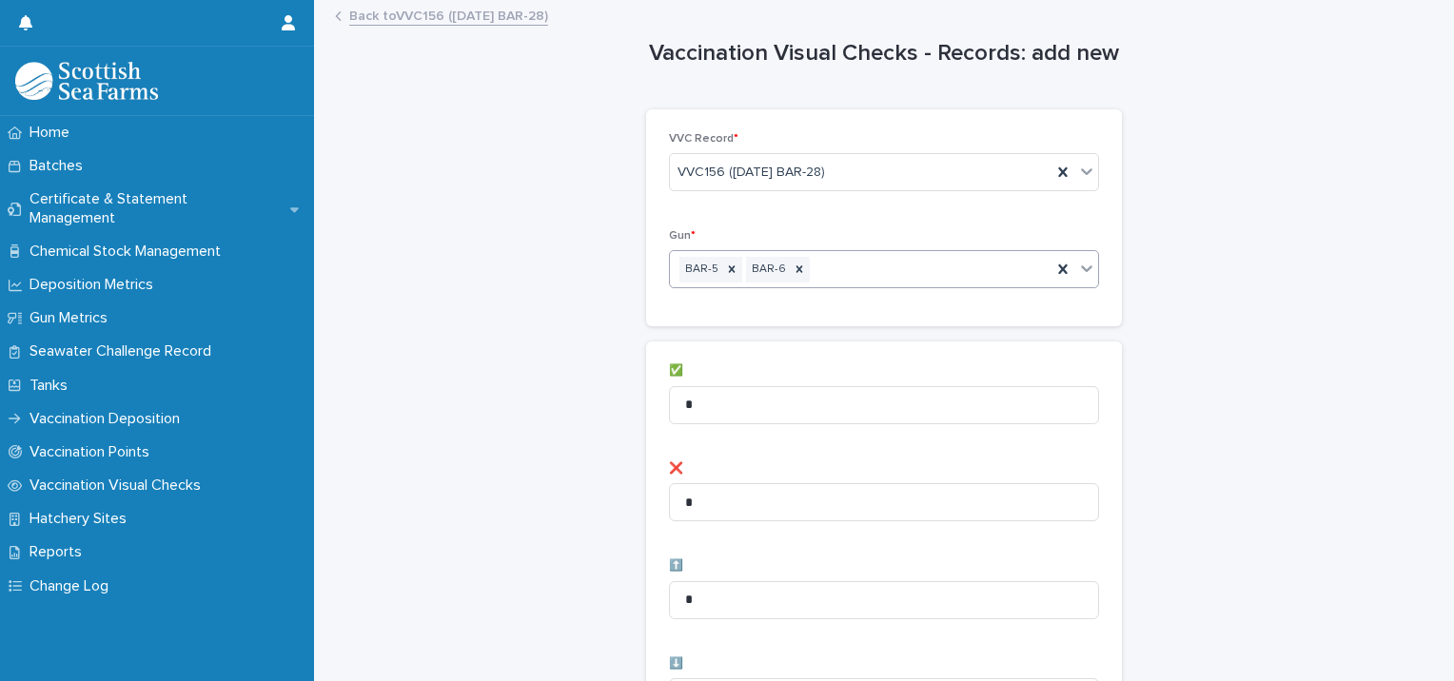
click at [934, 277] on div "BAR-5 BAR-6" at bounding box center [861, 269] width 382 height 33
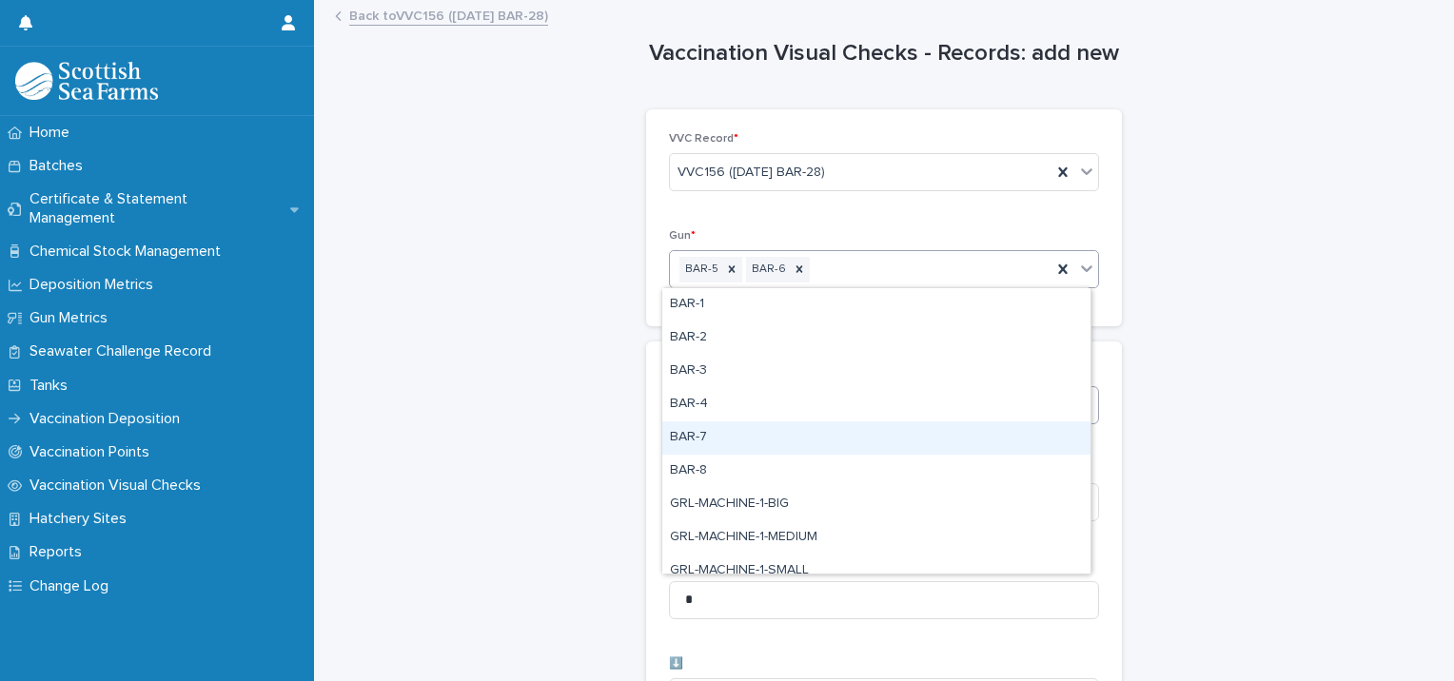
drag, startPoint x: 736, startPoint y: 439, endPoint x: 815, endPoint y: 407, distance: 85.0
click at [742, 436] on div "BAR-7" at bounding box center [876, 438] width 428 height 33
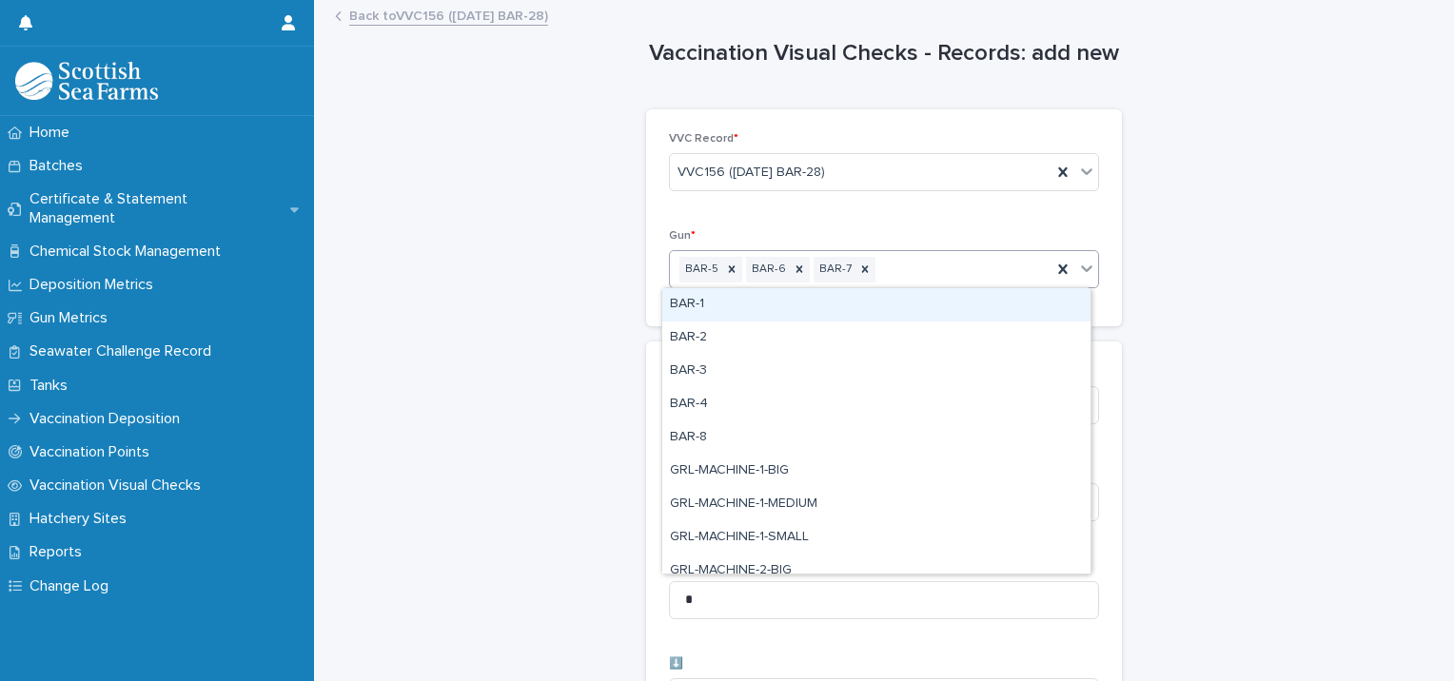
click at [933, 278] on div "BAR-5 BAR-6 BAR-7" at bounding box center [861, 269] width 382 height 33
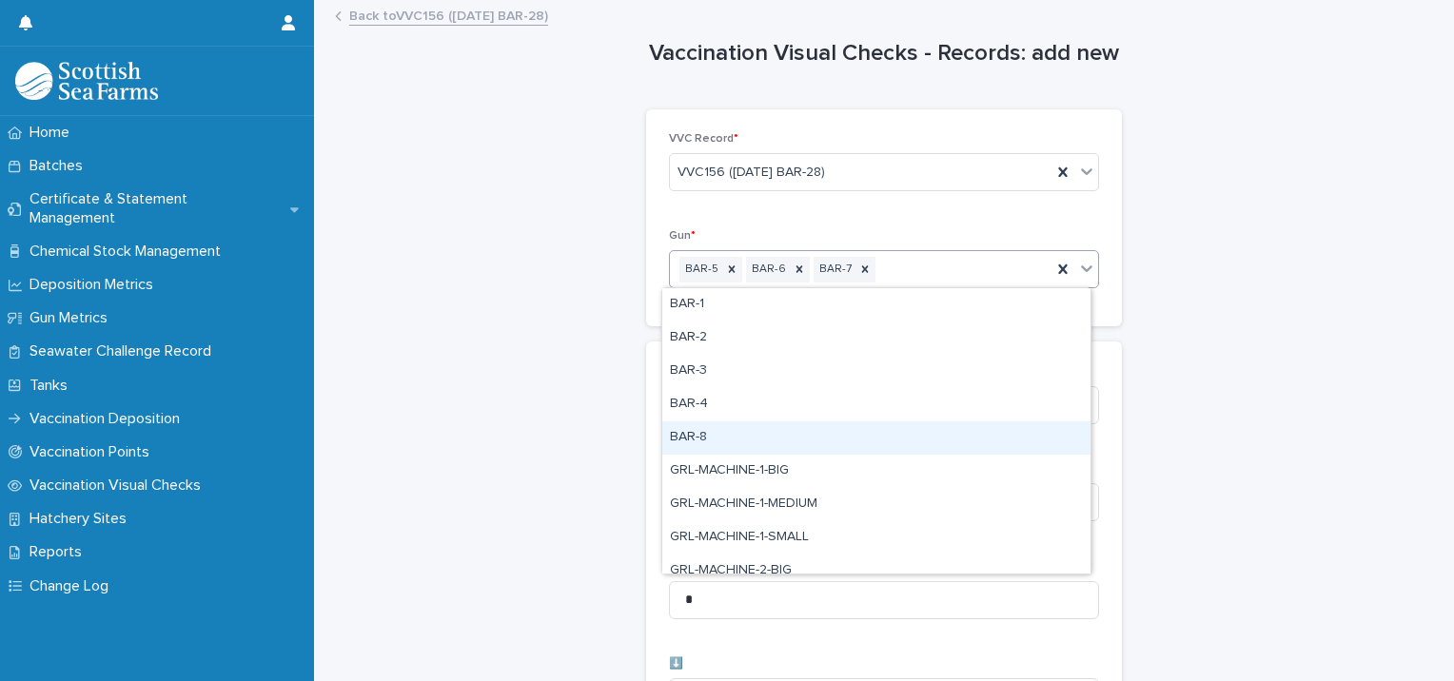
click at [779, 439] on div "BAR-8" at bounding box center [876, 438] width 428 height 33
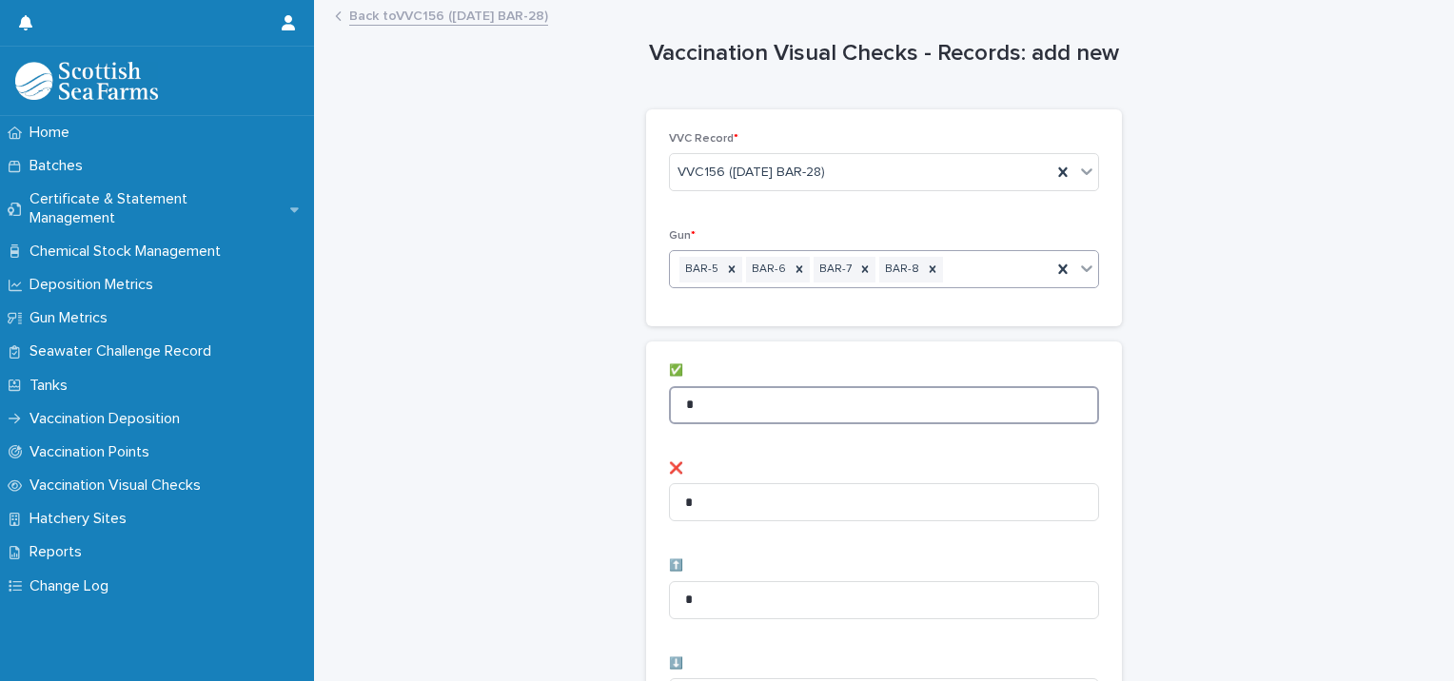
drag, startPoint x: 776, startPoint y: 404, endPoint x: 372, endPoint y: 400, distance: 403.5
type input "**"
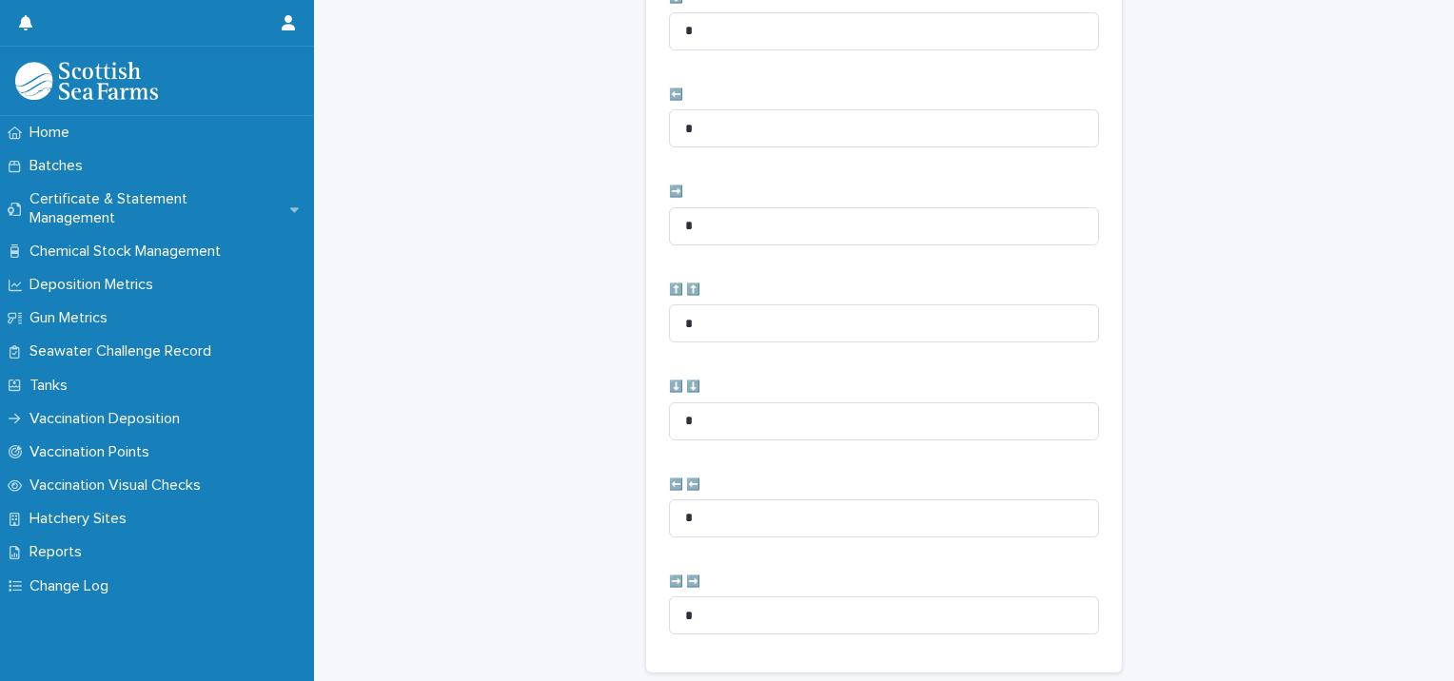
scroll to position [950, 0]
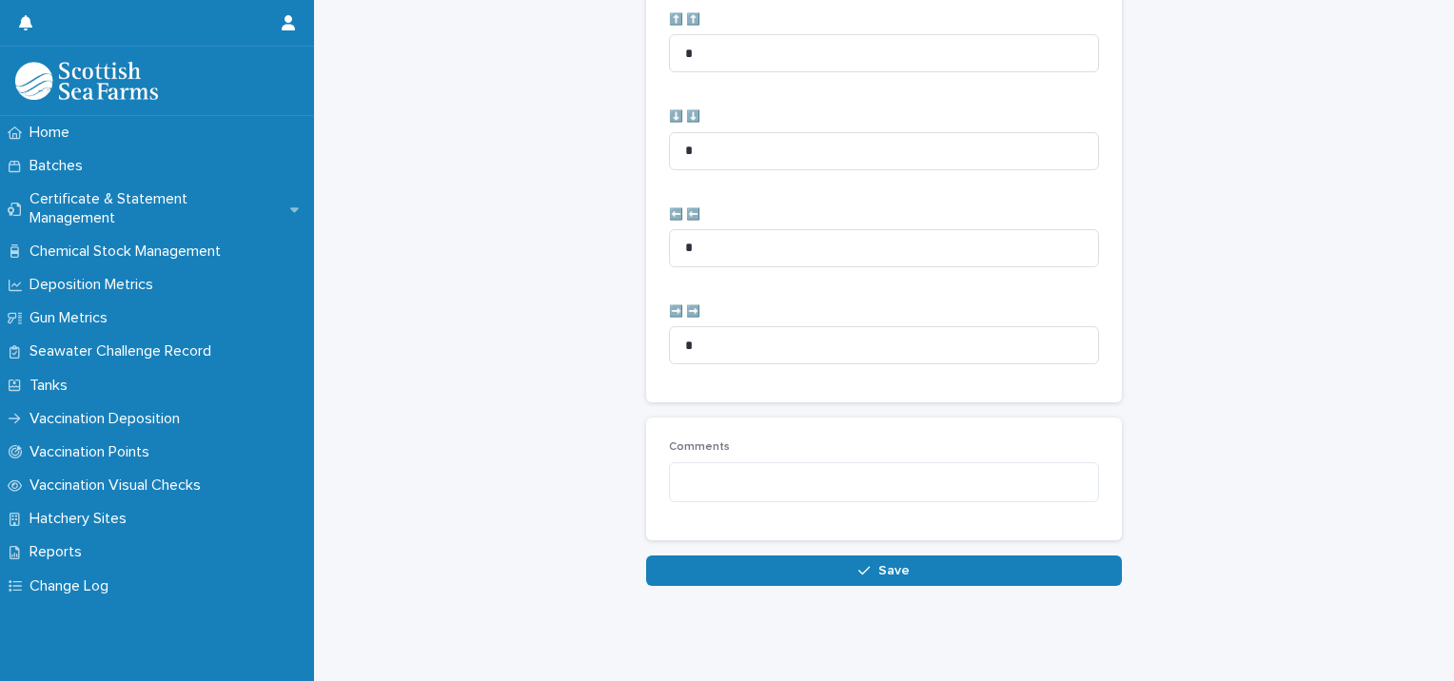
click at [691, 556] on button "Save" at bounding box center [884, 571] width 476 height 30
